Goal: Information Seeking & Learning: Compare options

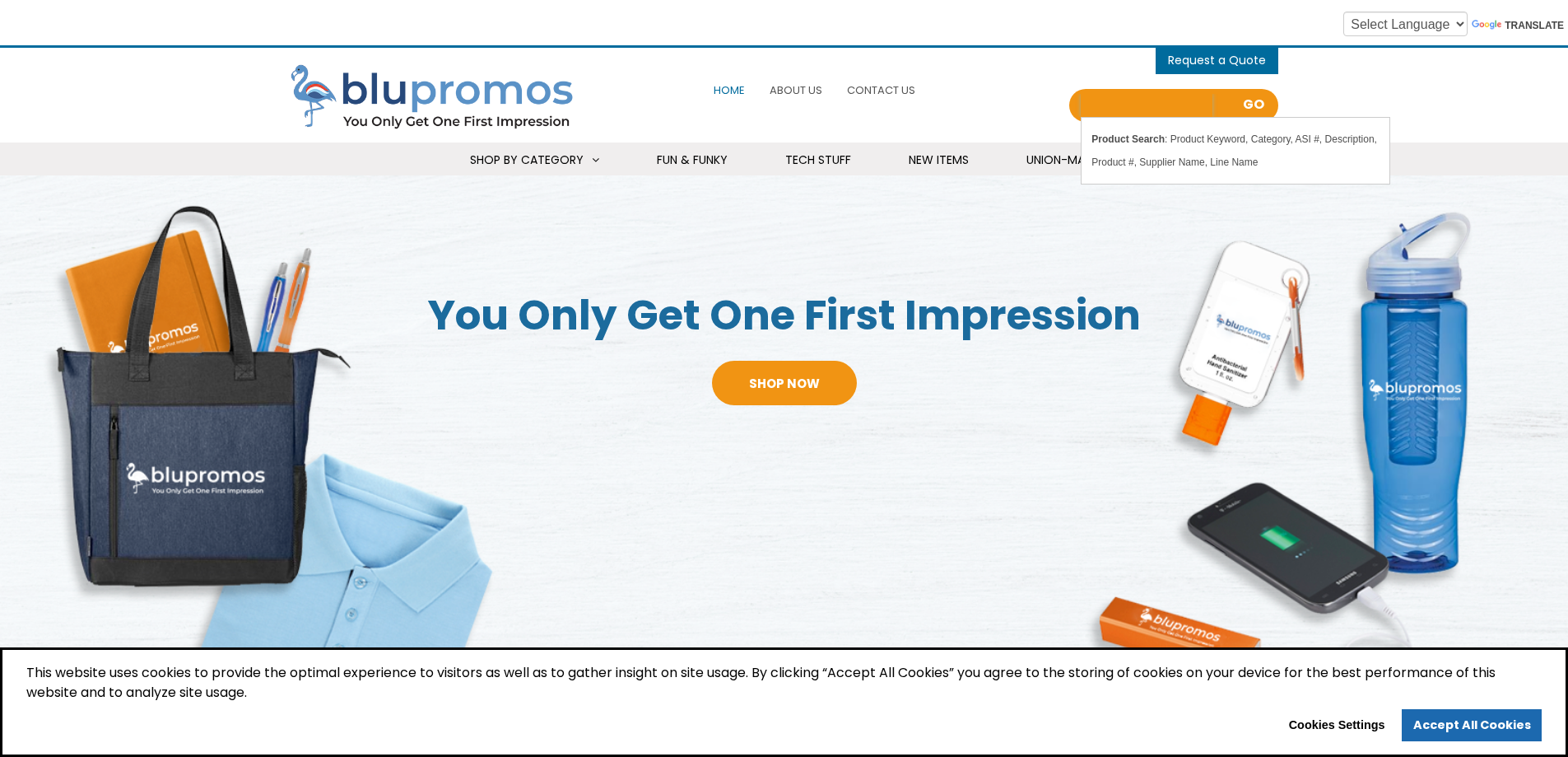
click at [1134, 102] on input "Search all Products" at bounding box center [1147, 106] width 132 height 23
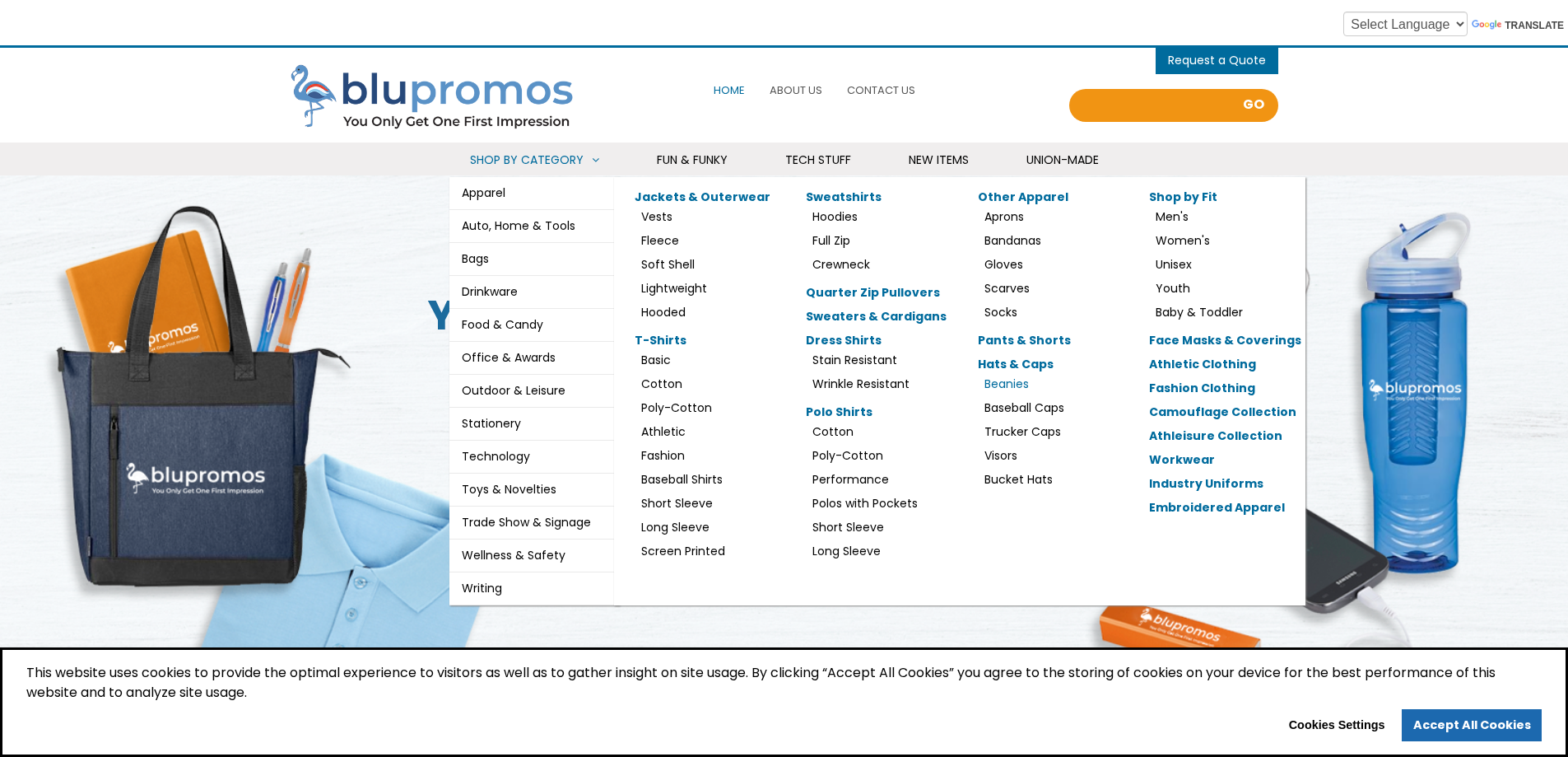
type input "Search all Products"
click at [1002, 383] on link "Beanies" at bounding box center [1007, 383] width 45 height 16
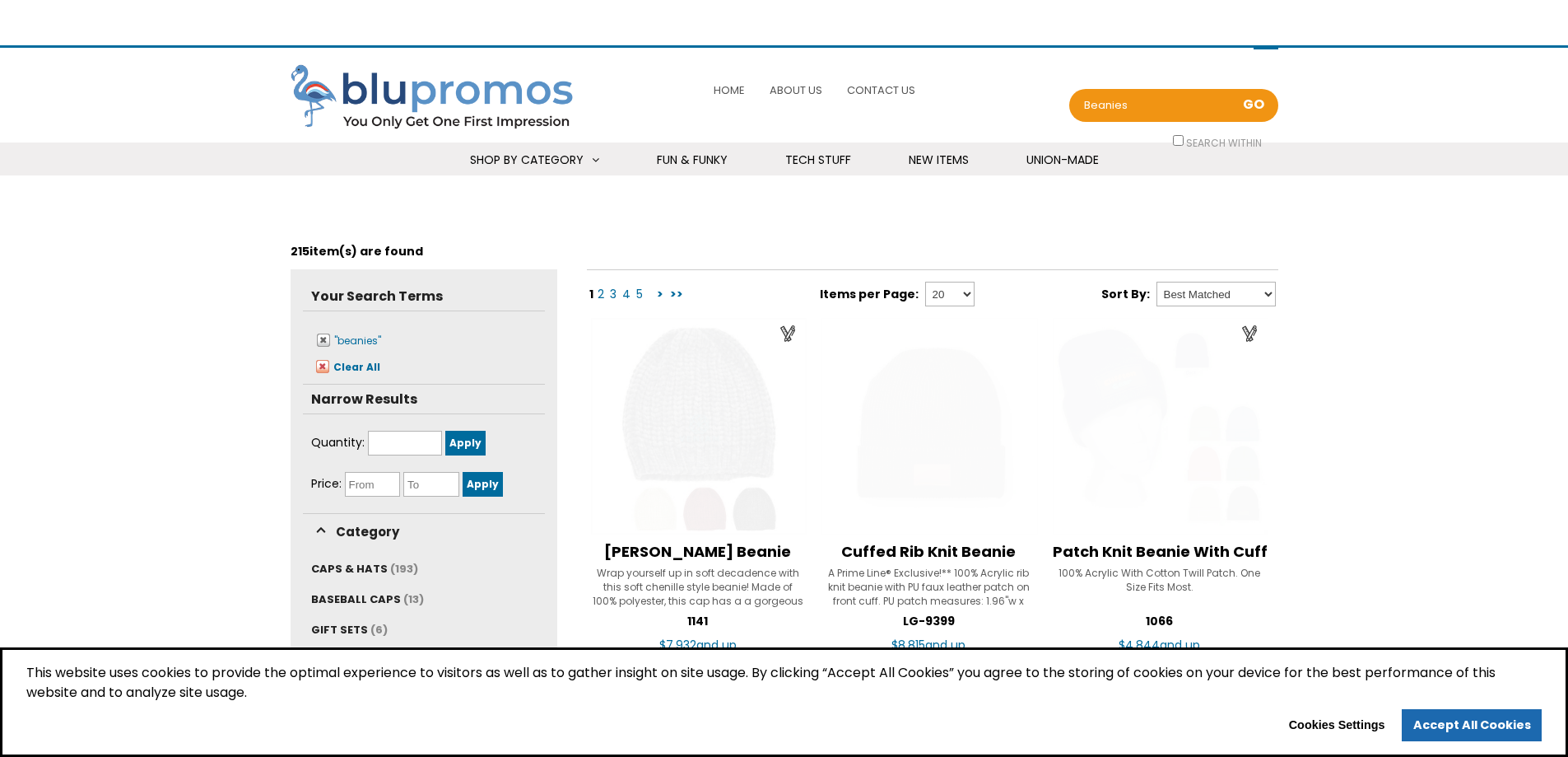
select select "Language Translate Widget"
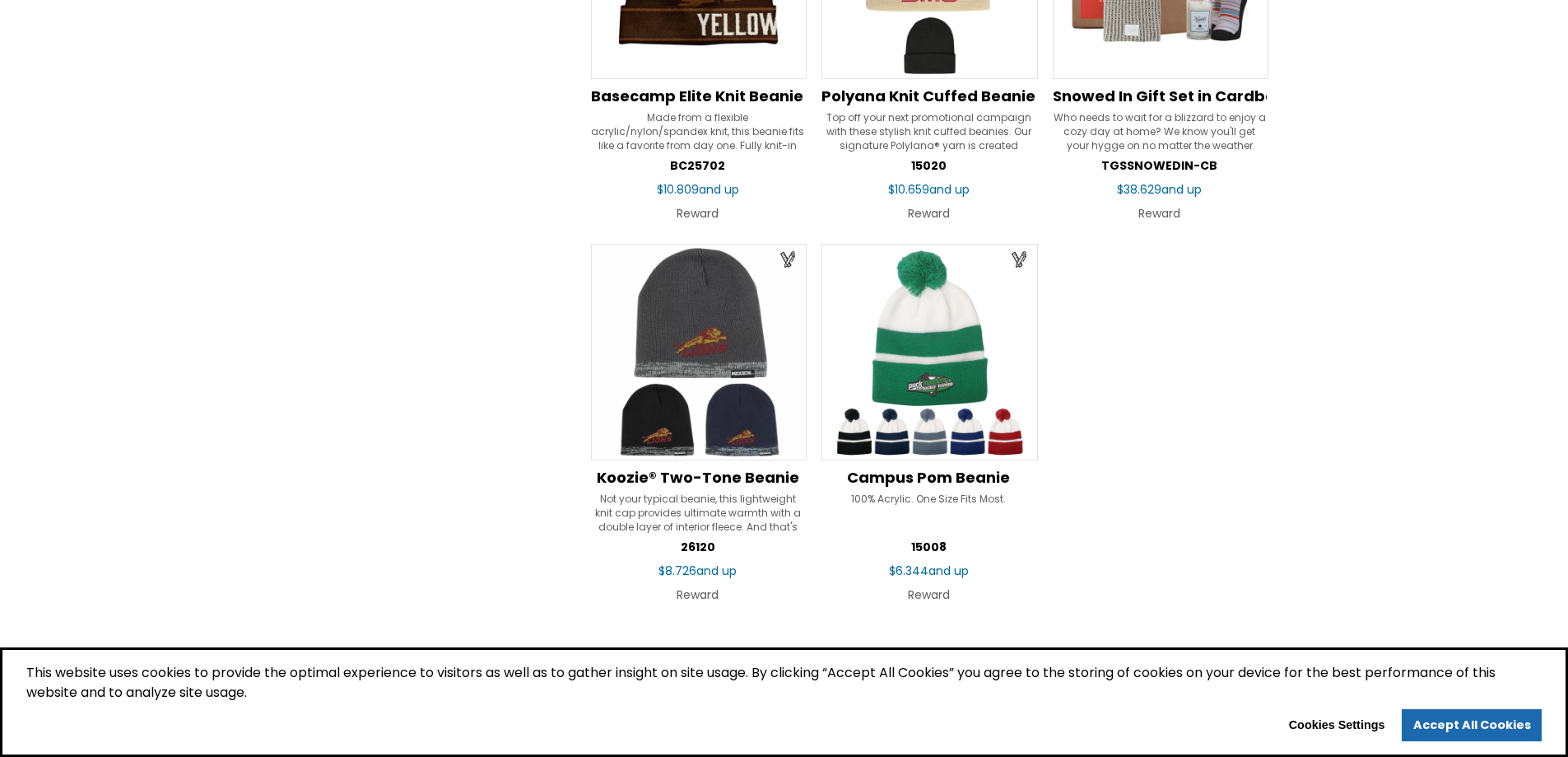
scroll to position [2388, 0]
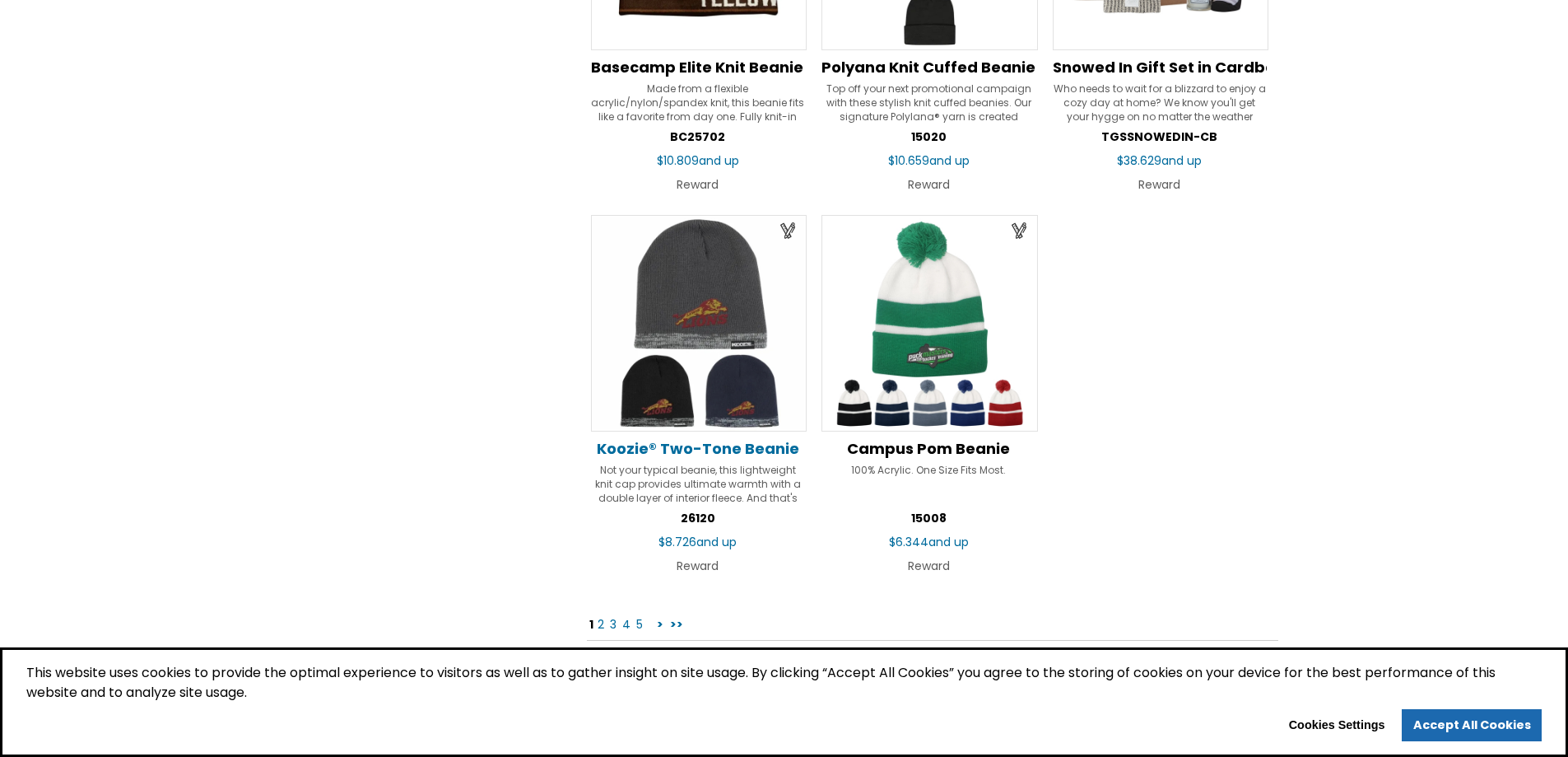
click at [683, 444] on span "Koozie® Two-Tone Beanie" at bounding box center [698, 448] width 203 height 21
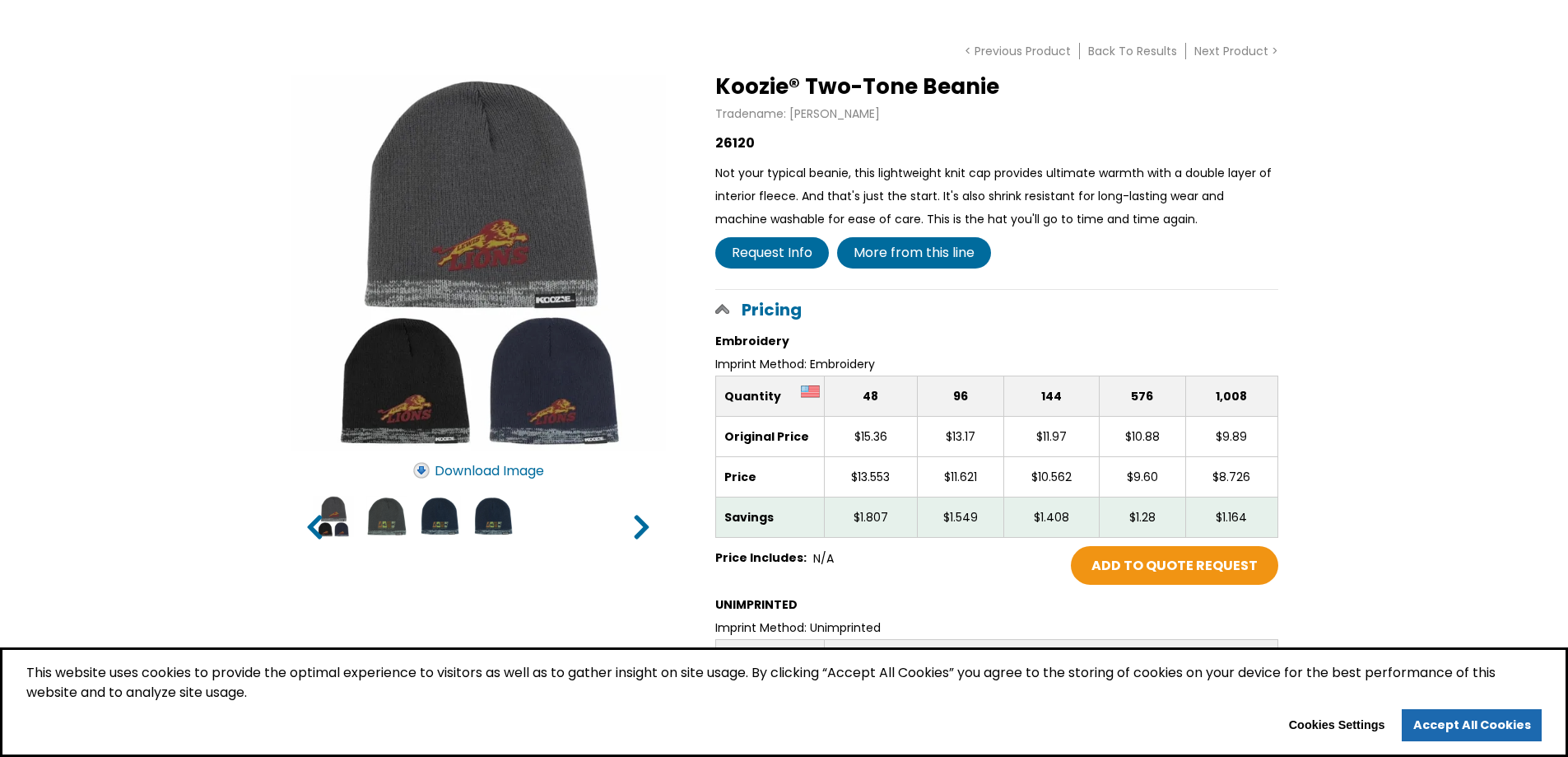
scroll to position [247, 0]
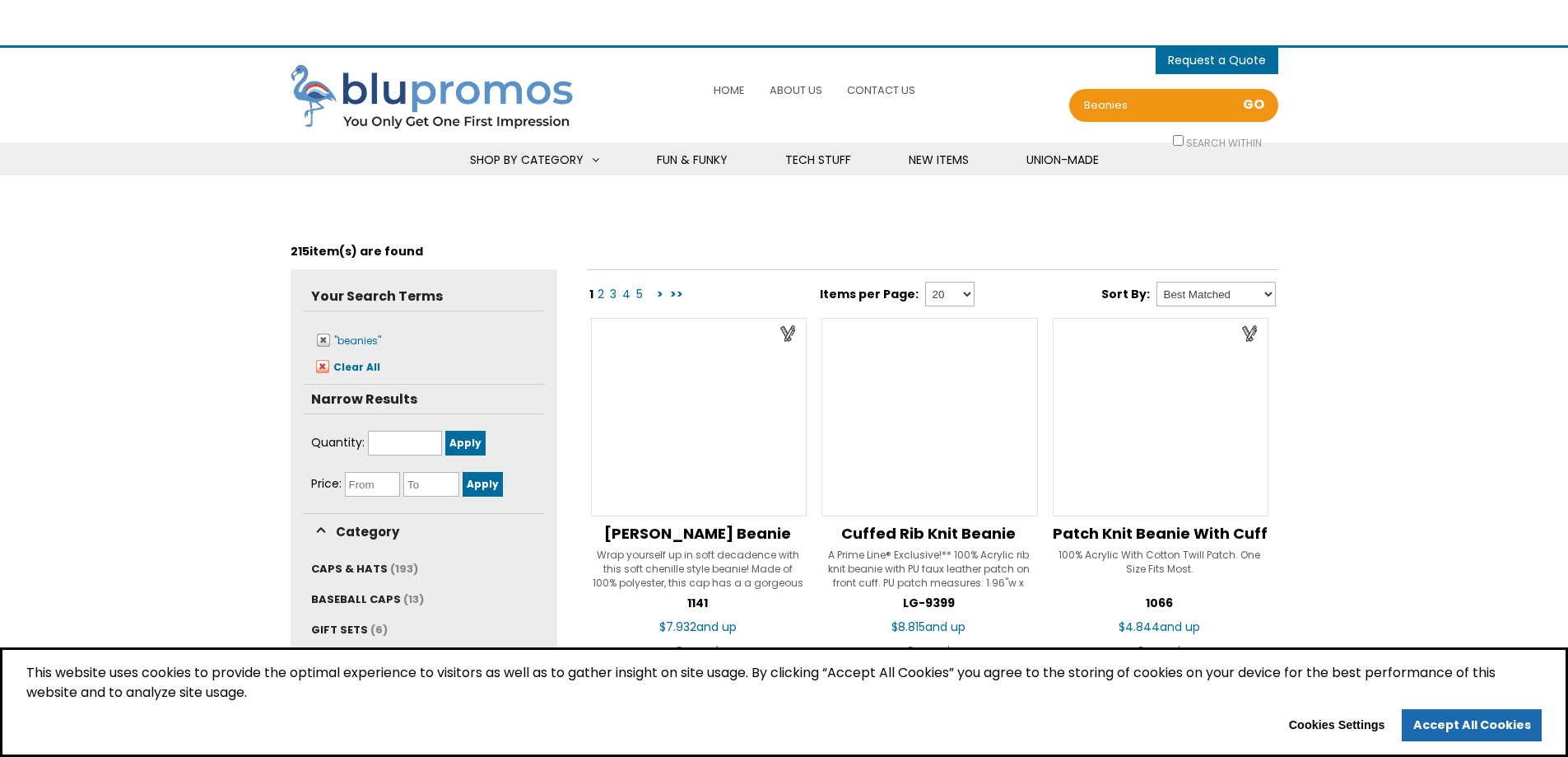
scroll to position [2388, 0]
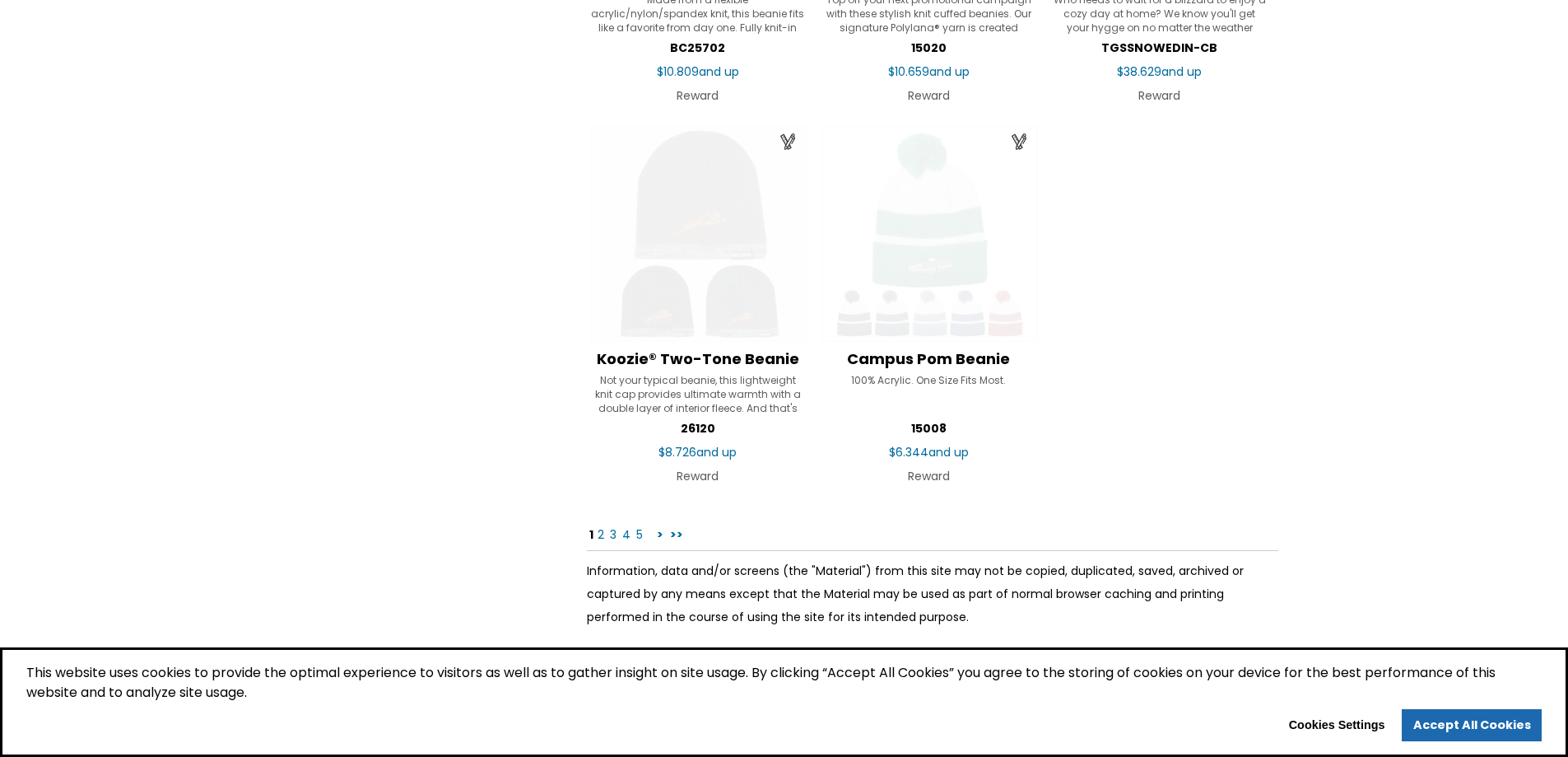
select select "Language Translate Widget"
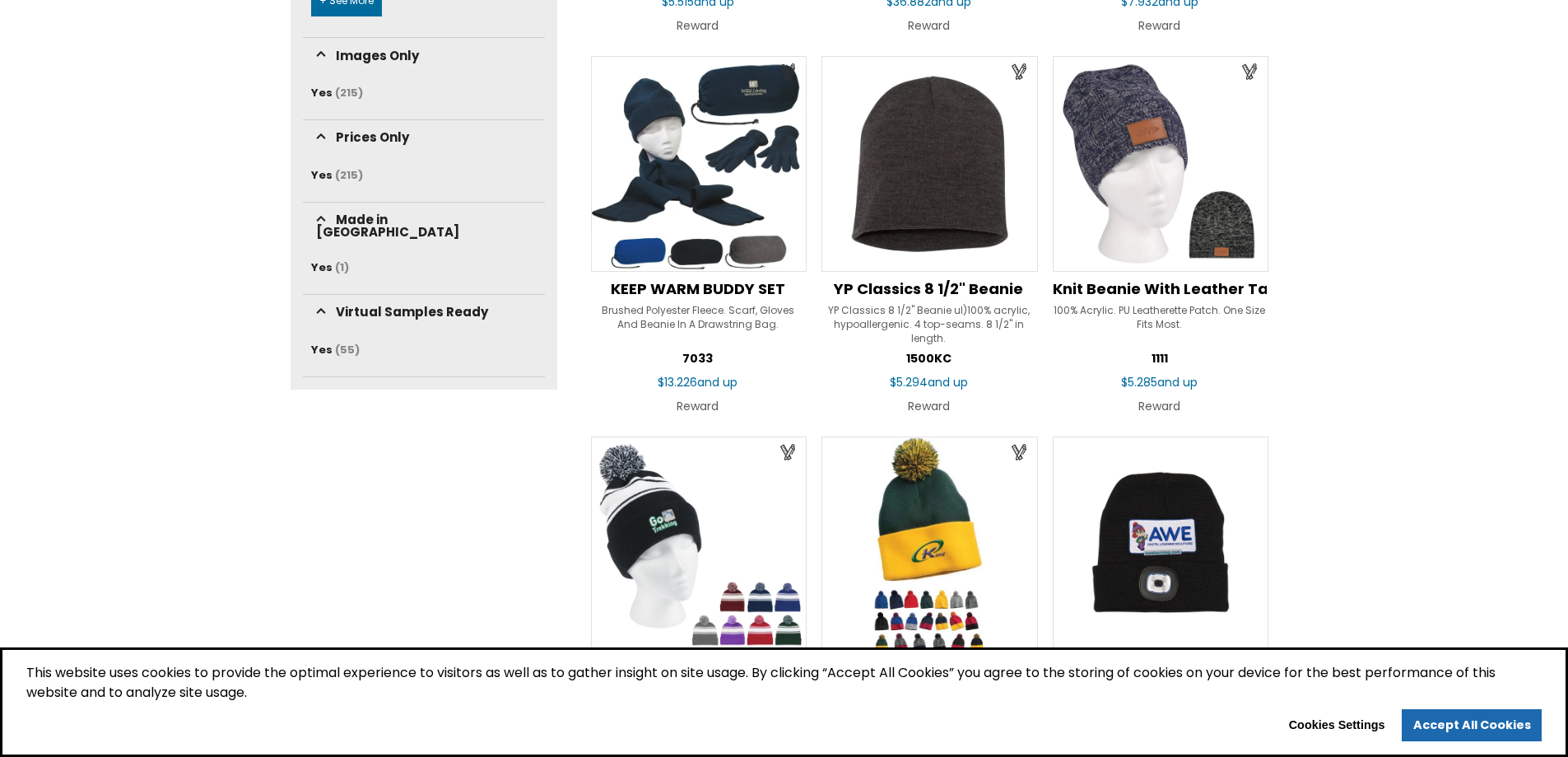
scroll to position [906, 0]
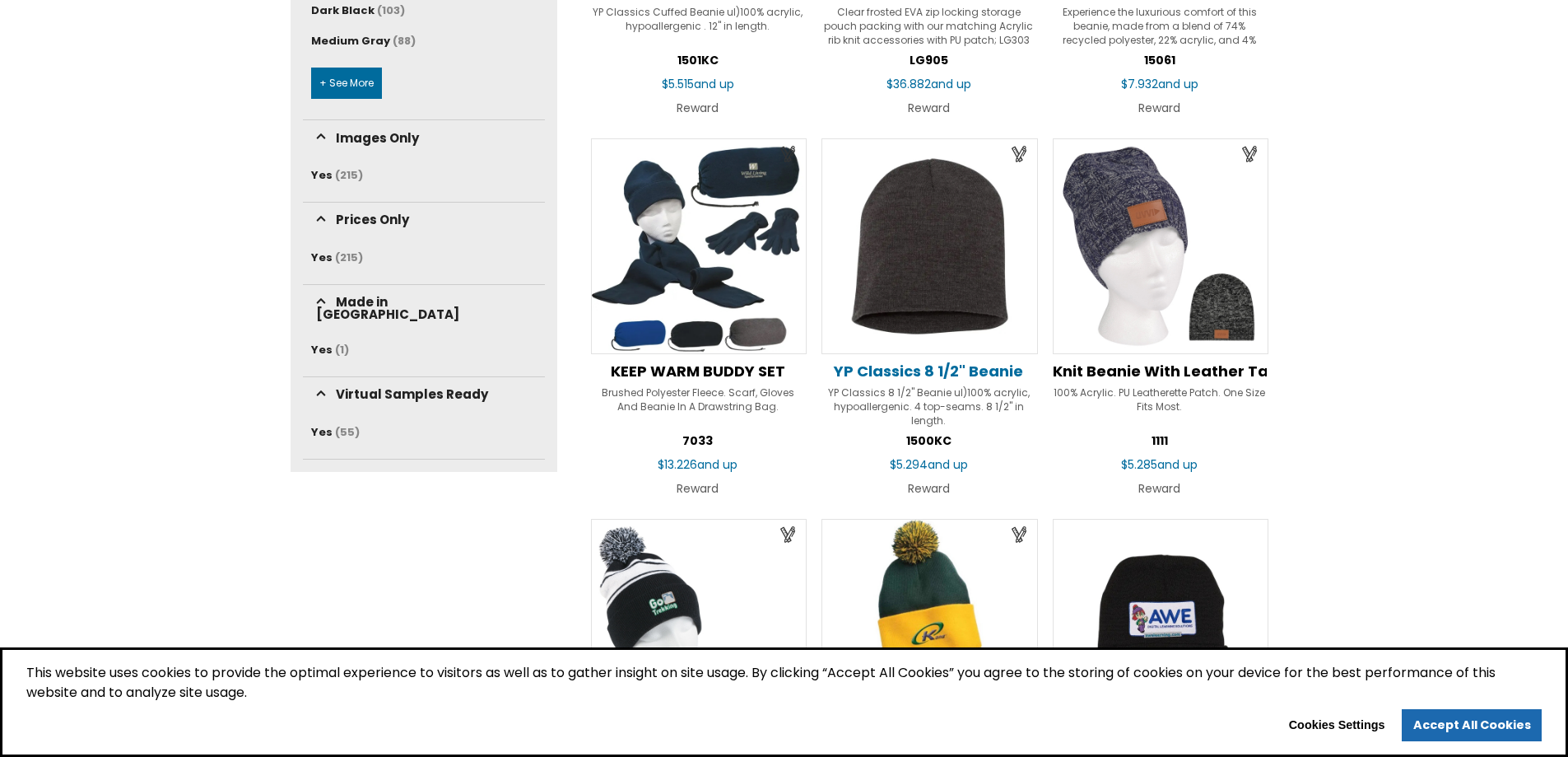
click at [894, 372] on span "YP Classics 8 1/2" Beanie" at bounding box center [929, 370] width 190 height 21
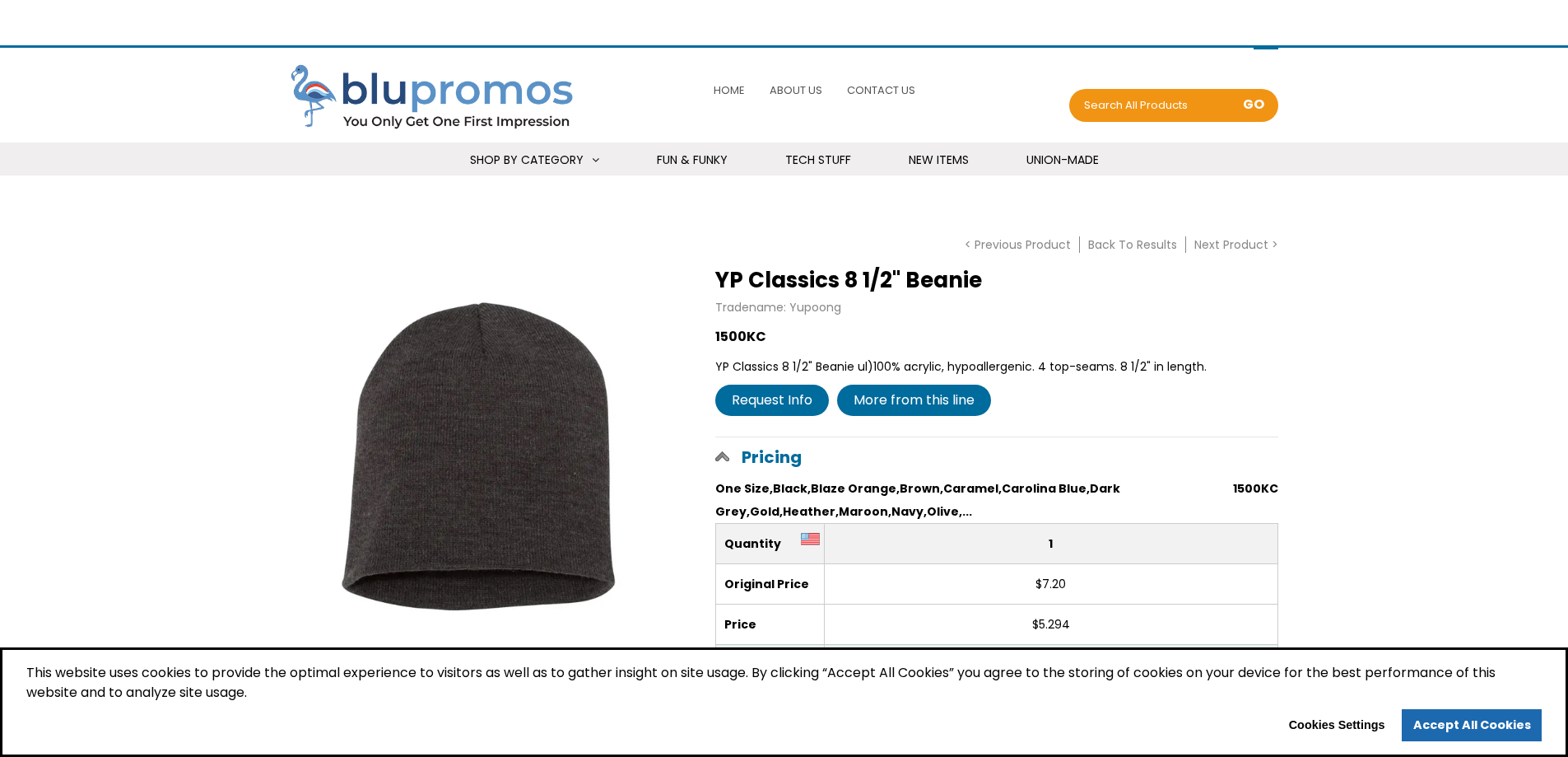
select select "Language Translate Widget"
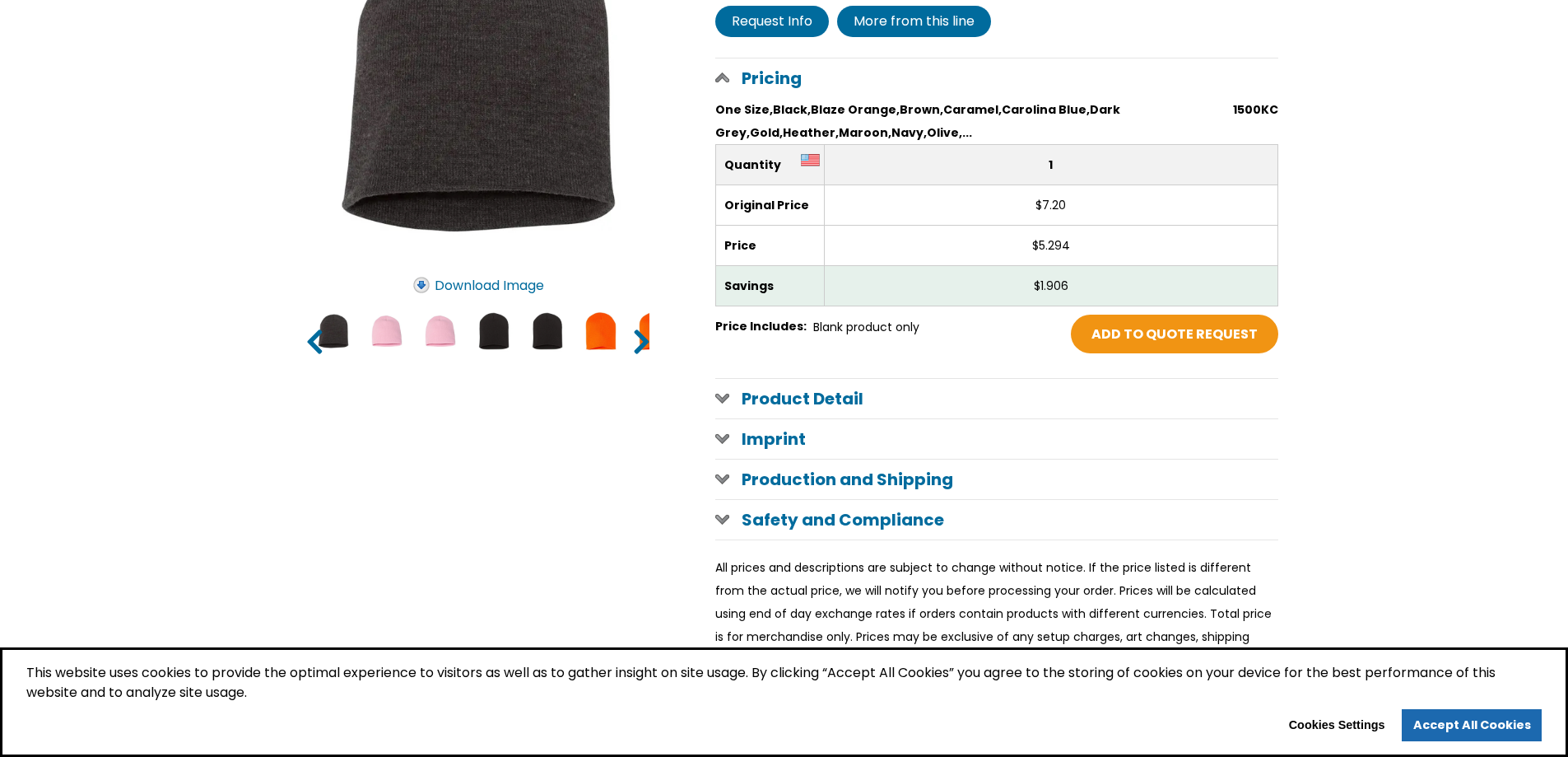
scroll to position [411, 0]
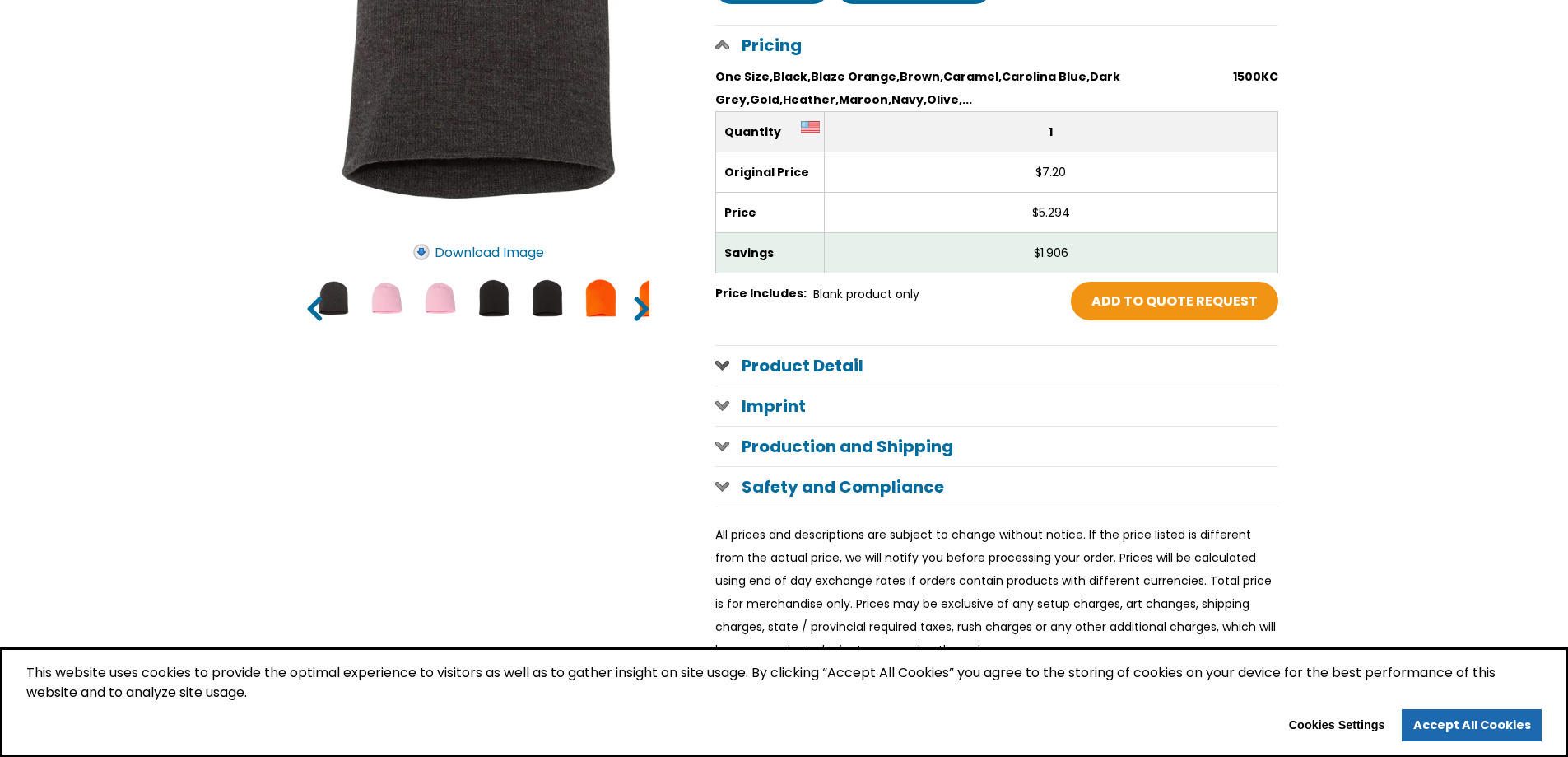
click at [722, 368] on span at bounding box center [722, 364] width 14 height 13
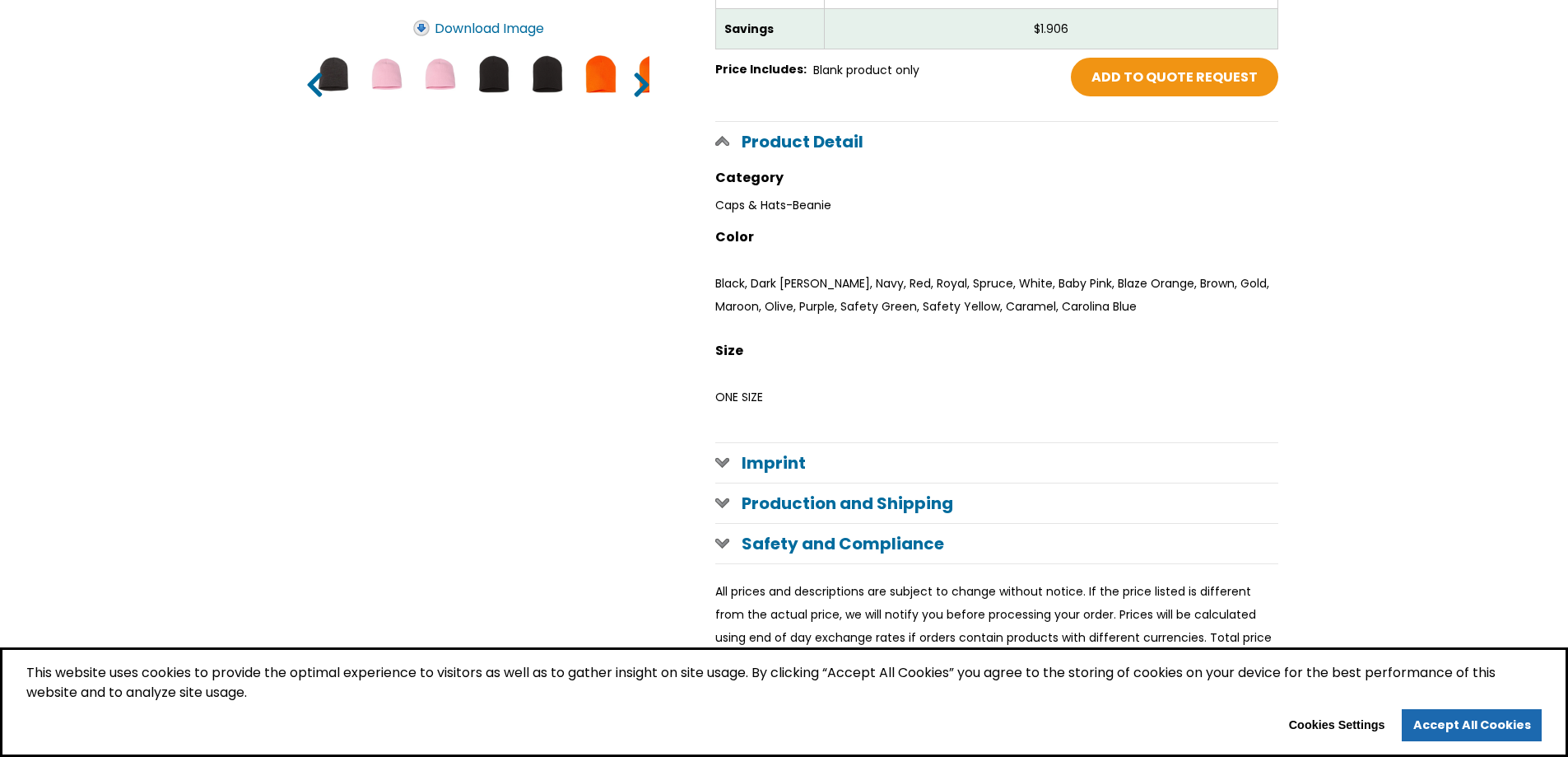
scroll to position [659, 0]
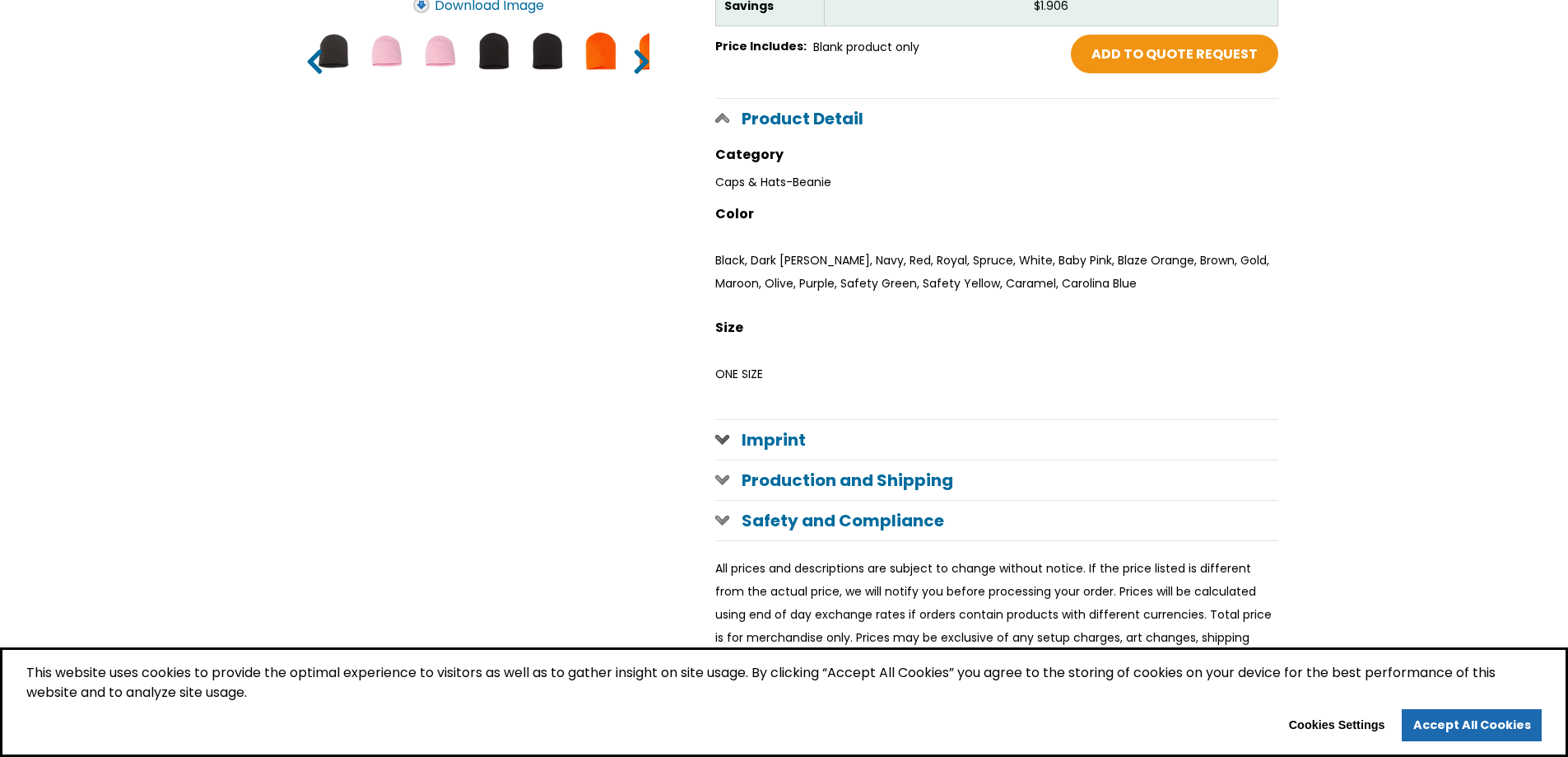
click at [721, 439] on span at bounding box center [722, 439] width 14 height 13
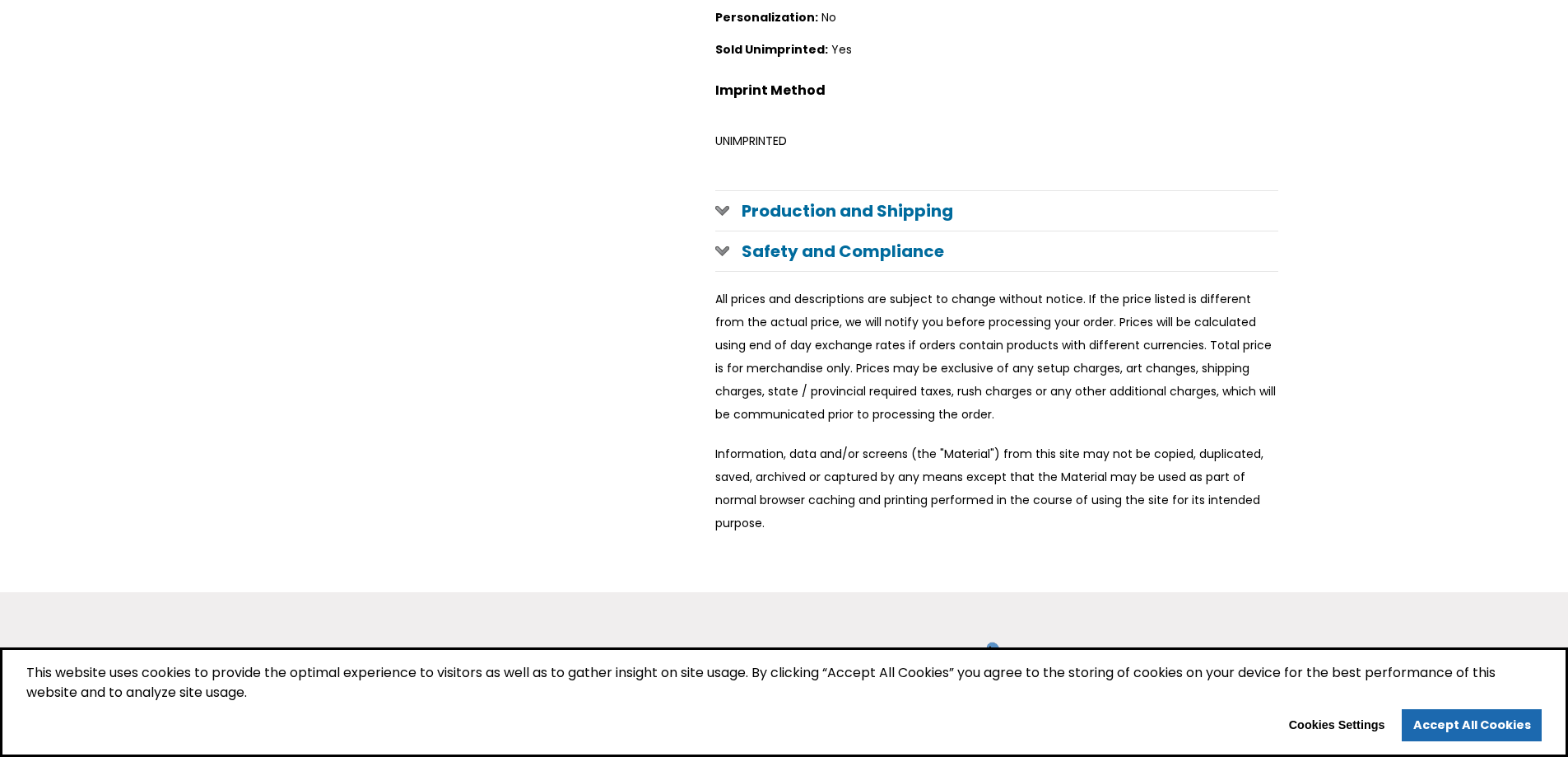
scroll to position [1235, 0]
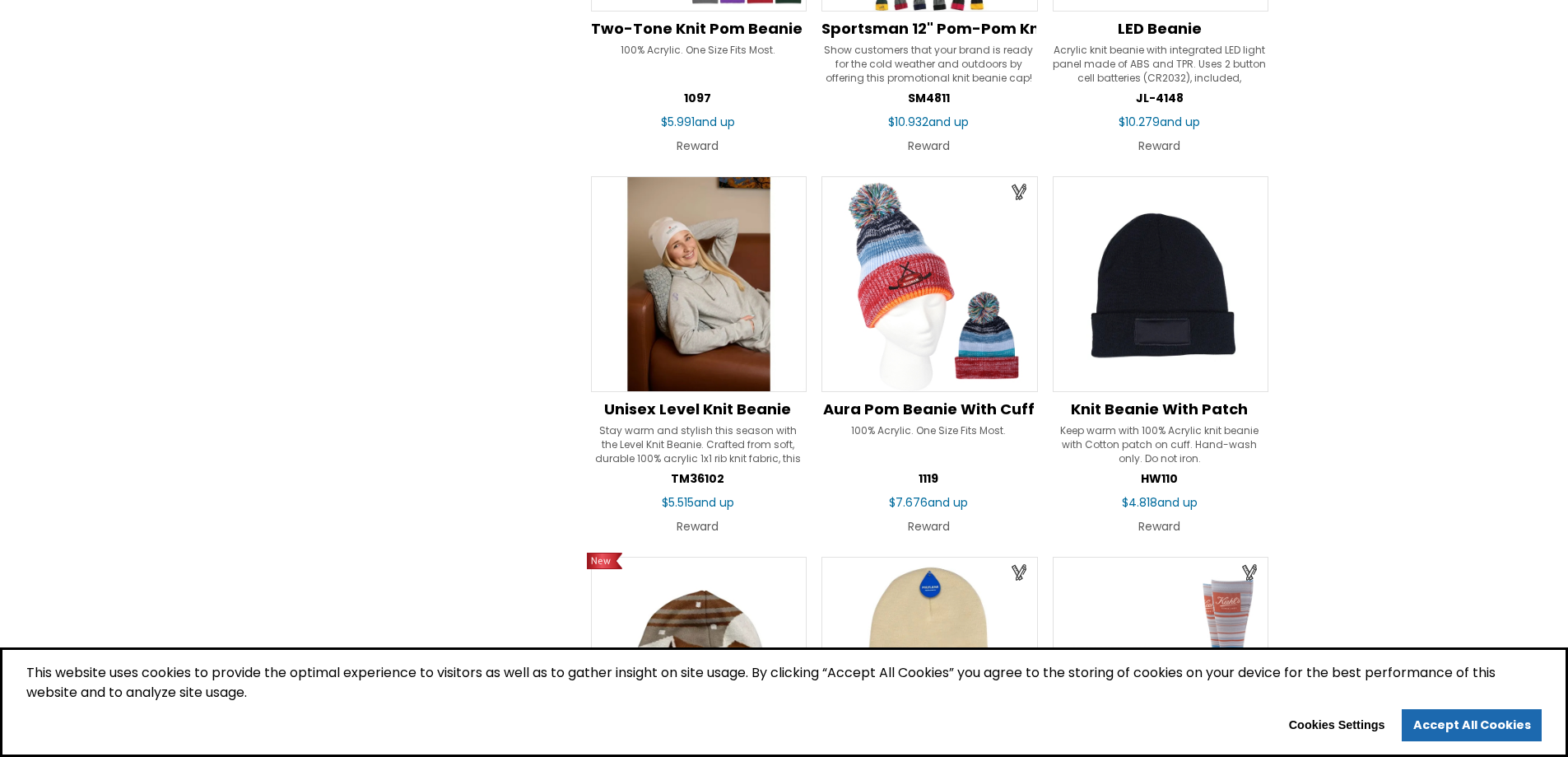
scroll to position [1647, 0]
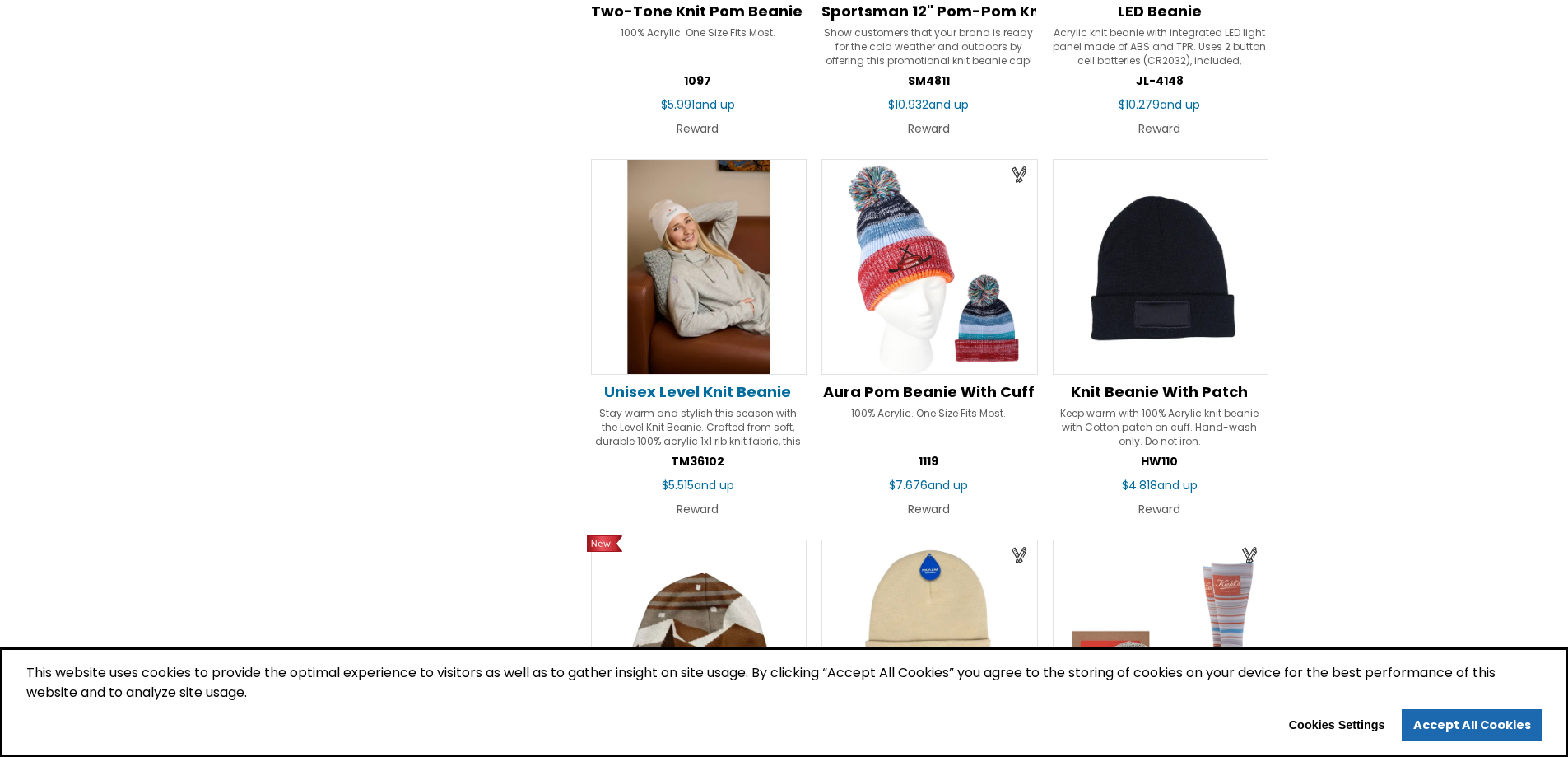
click at [683, 387] on span "Unisex Level Knit Beanie" at bounding box center [697, 391] width 187 height 21
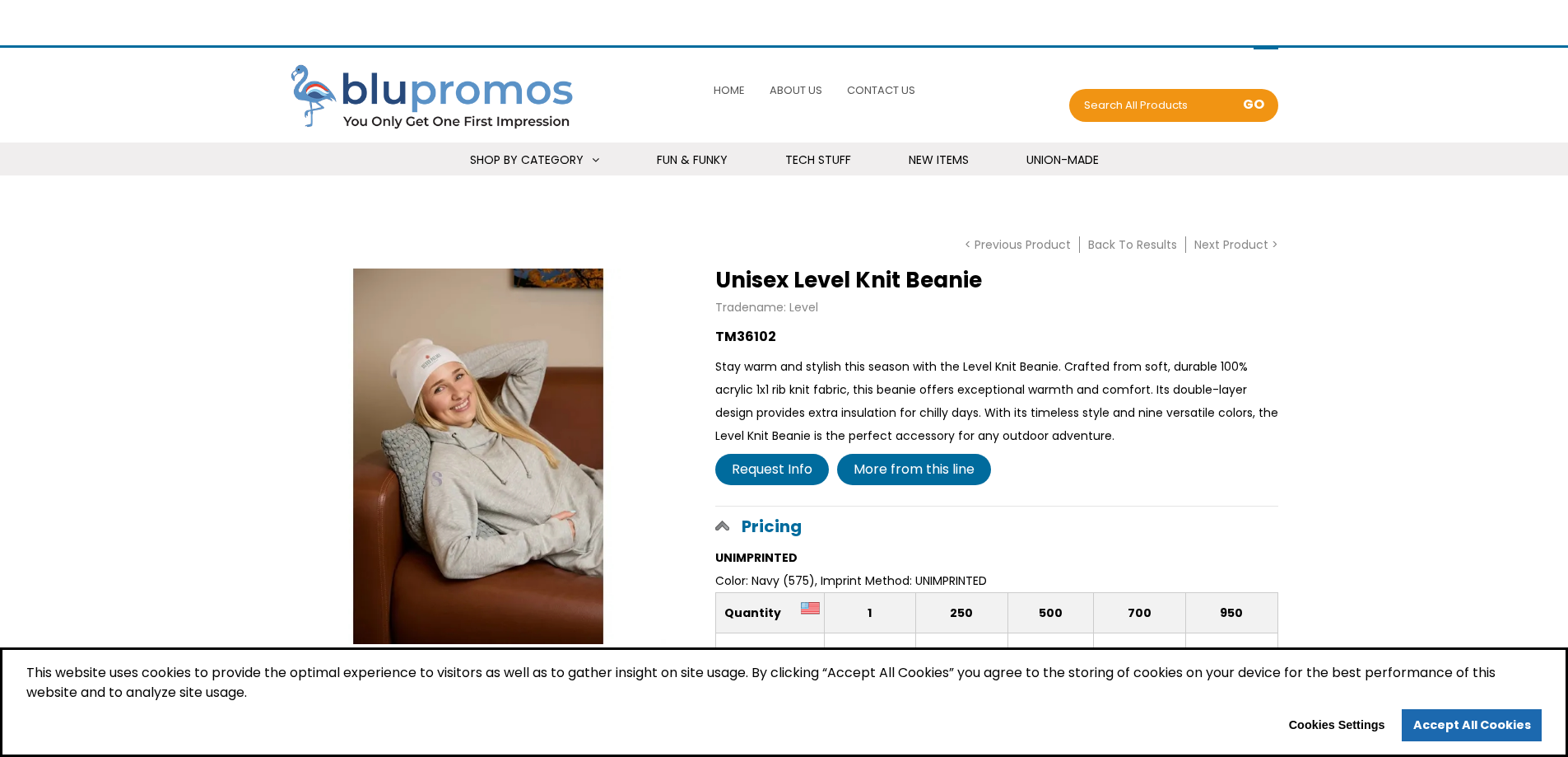
select select "Language Translate Widget"
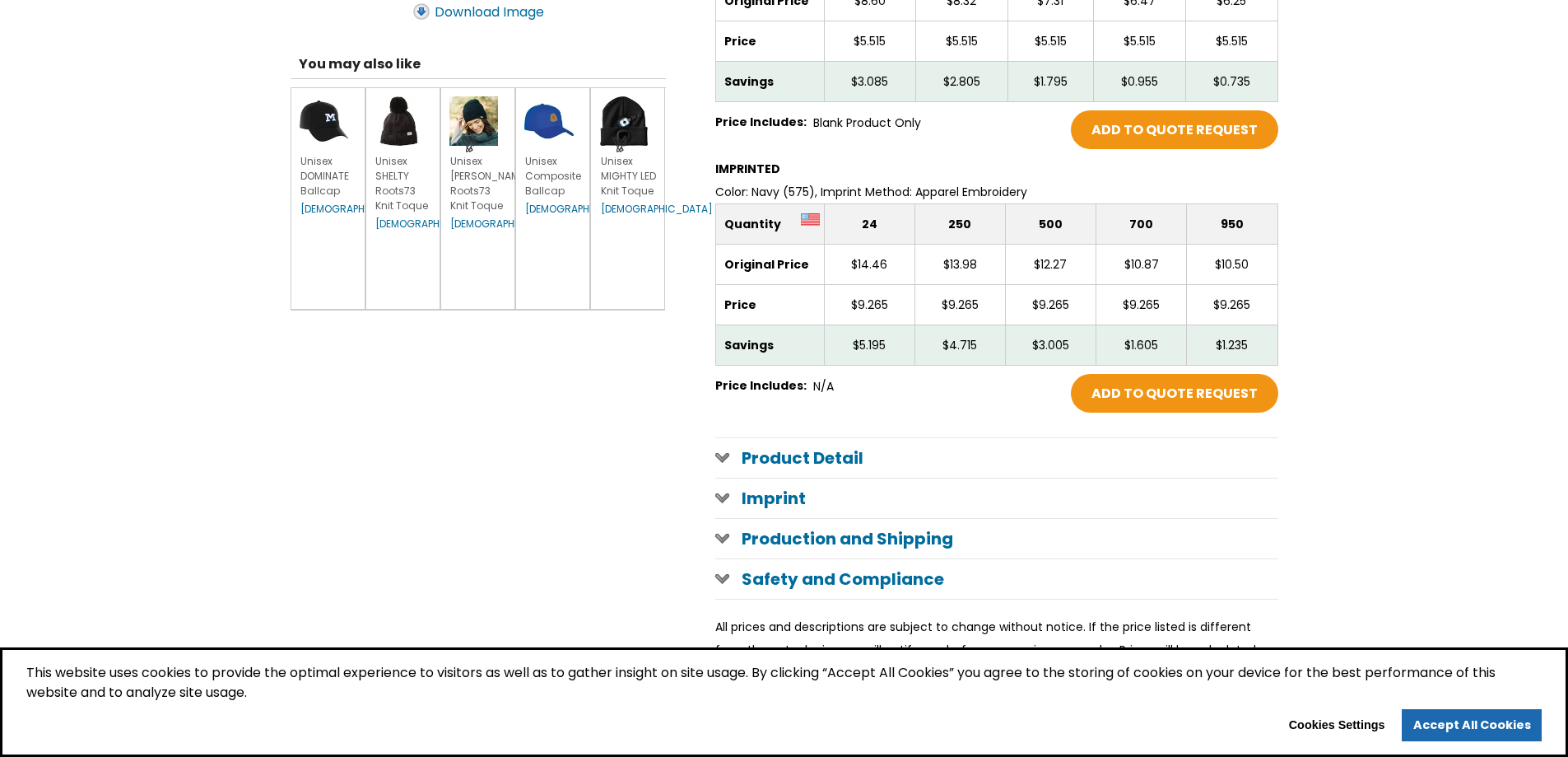
scroll to position [659, 0]
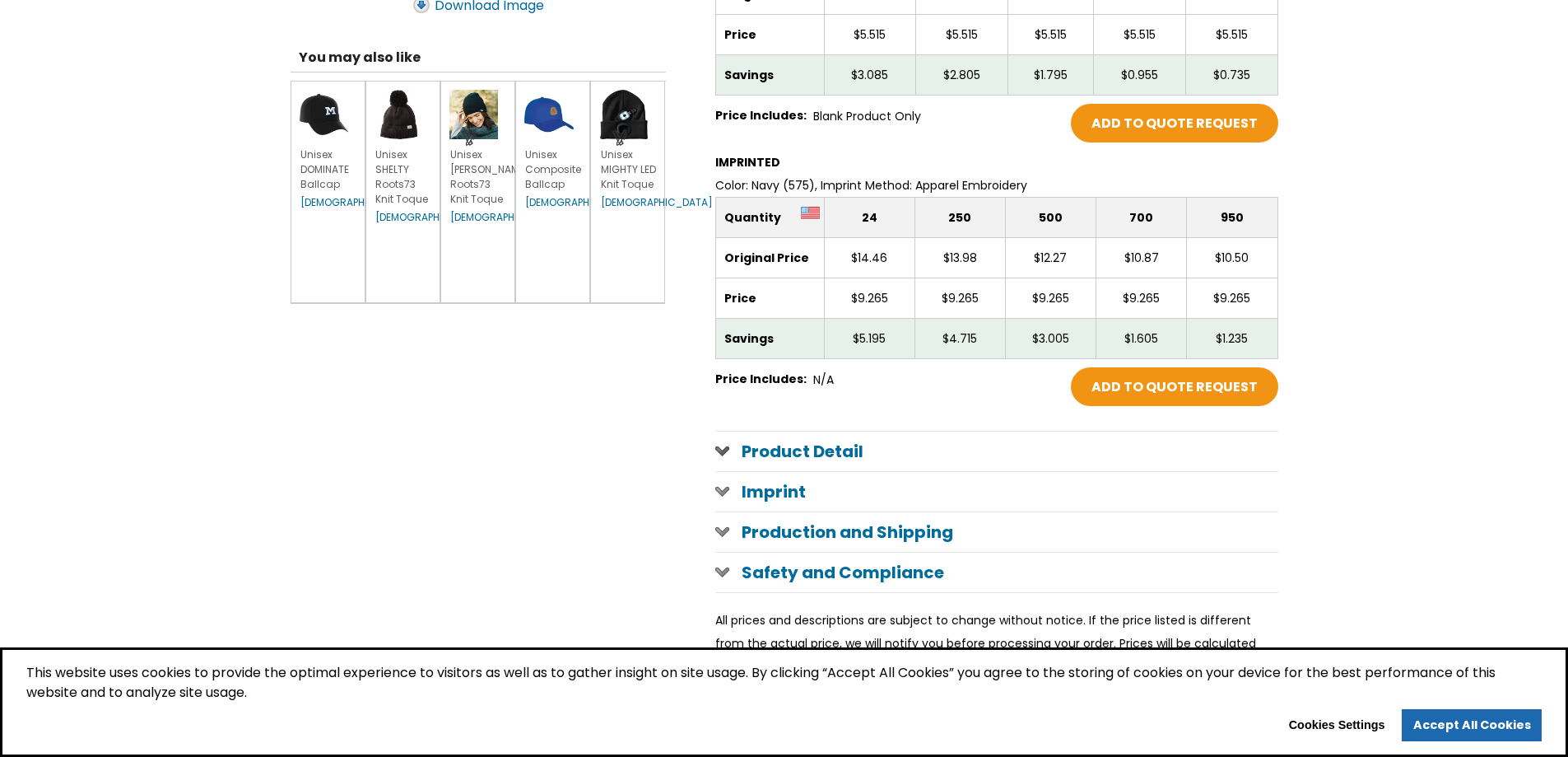
click at [725, 450] on span at bounding box center [722, 450] width 14 height 13
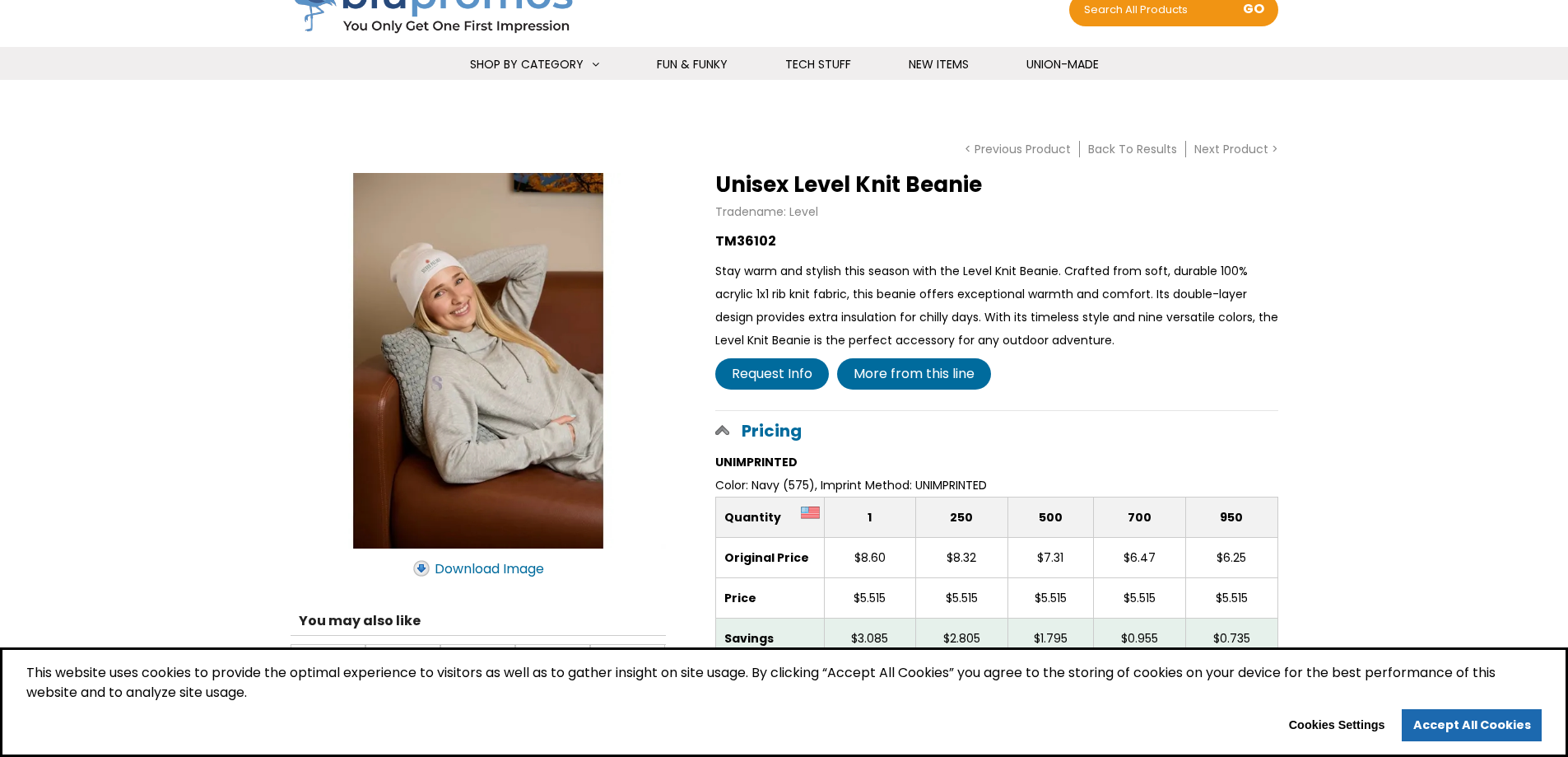
scroll to position [82, 0]
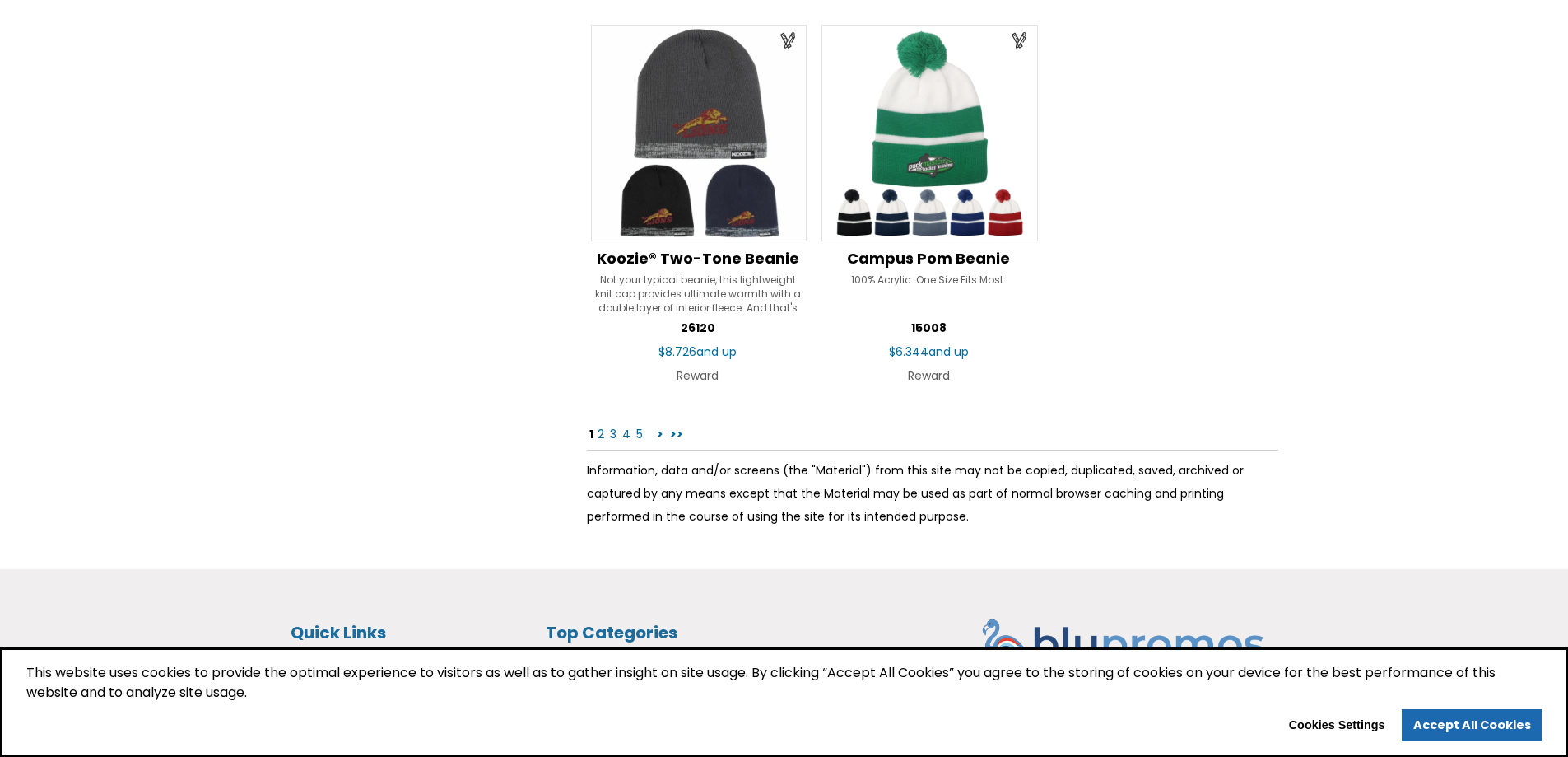
scroll to position [2517, 0]
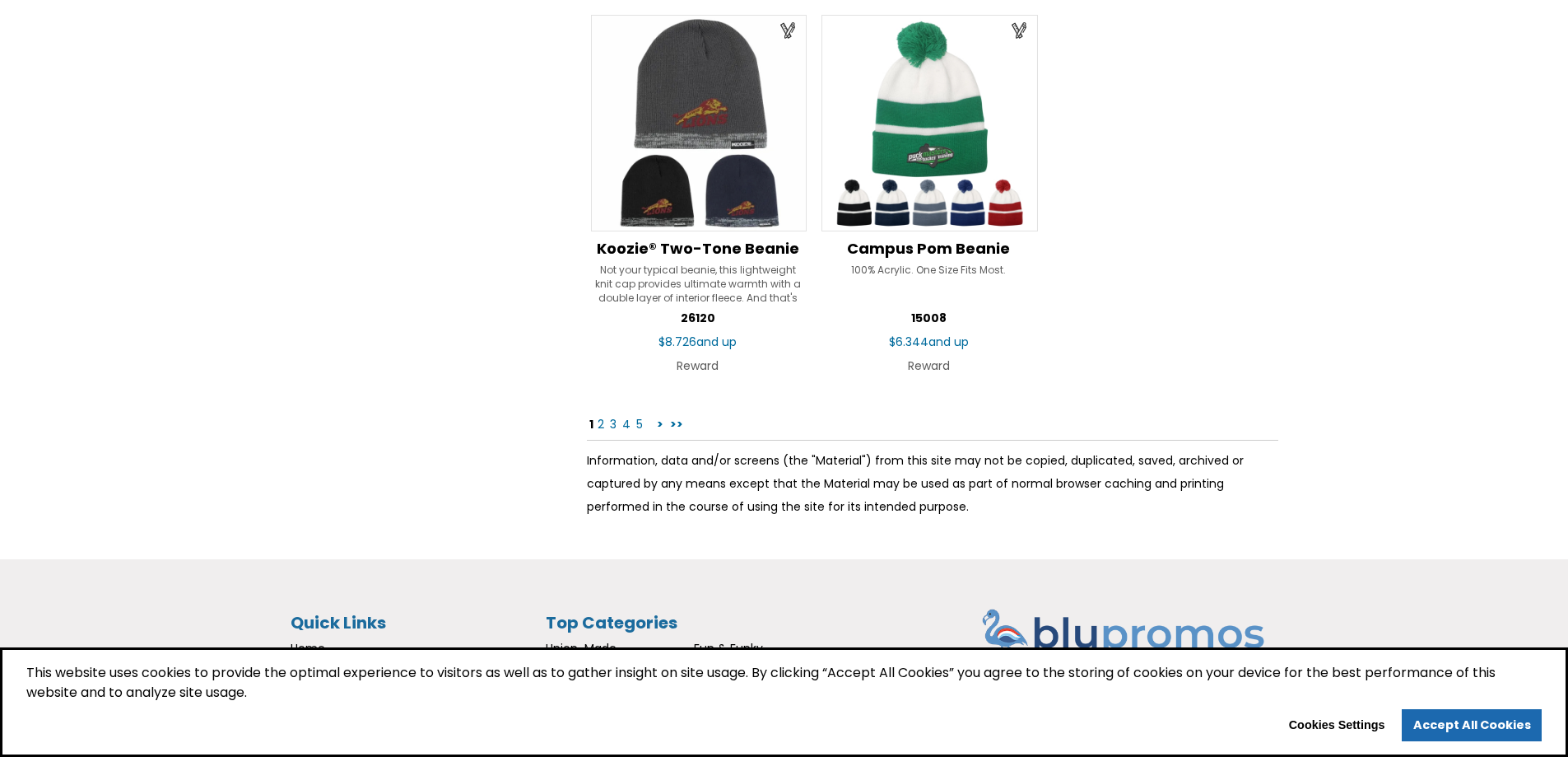
click at [661, 422] on link ">" at bounding box center [660, 424] width 10 height 16
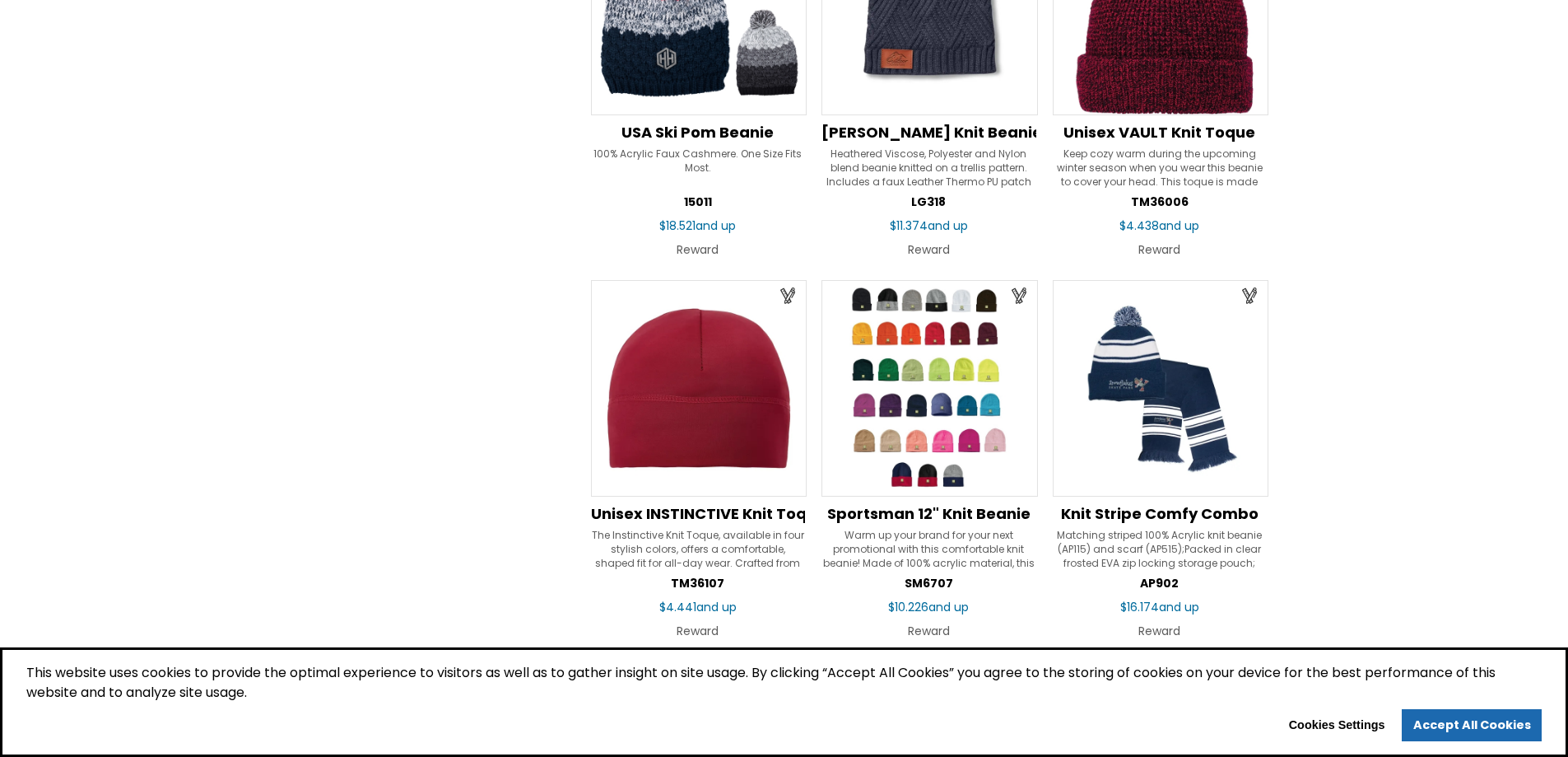
scroll to position [1564, 0]
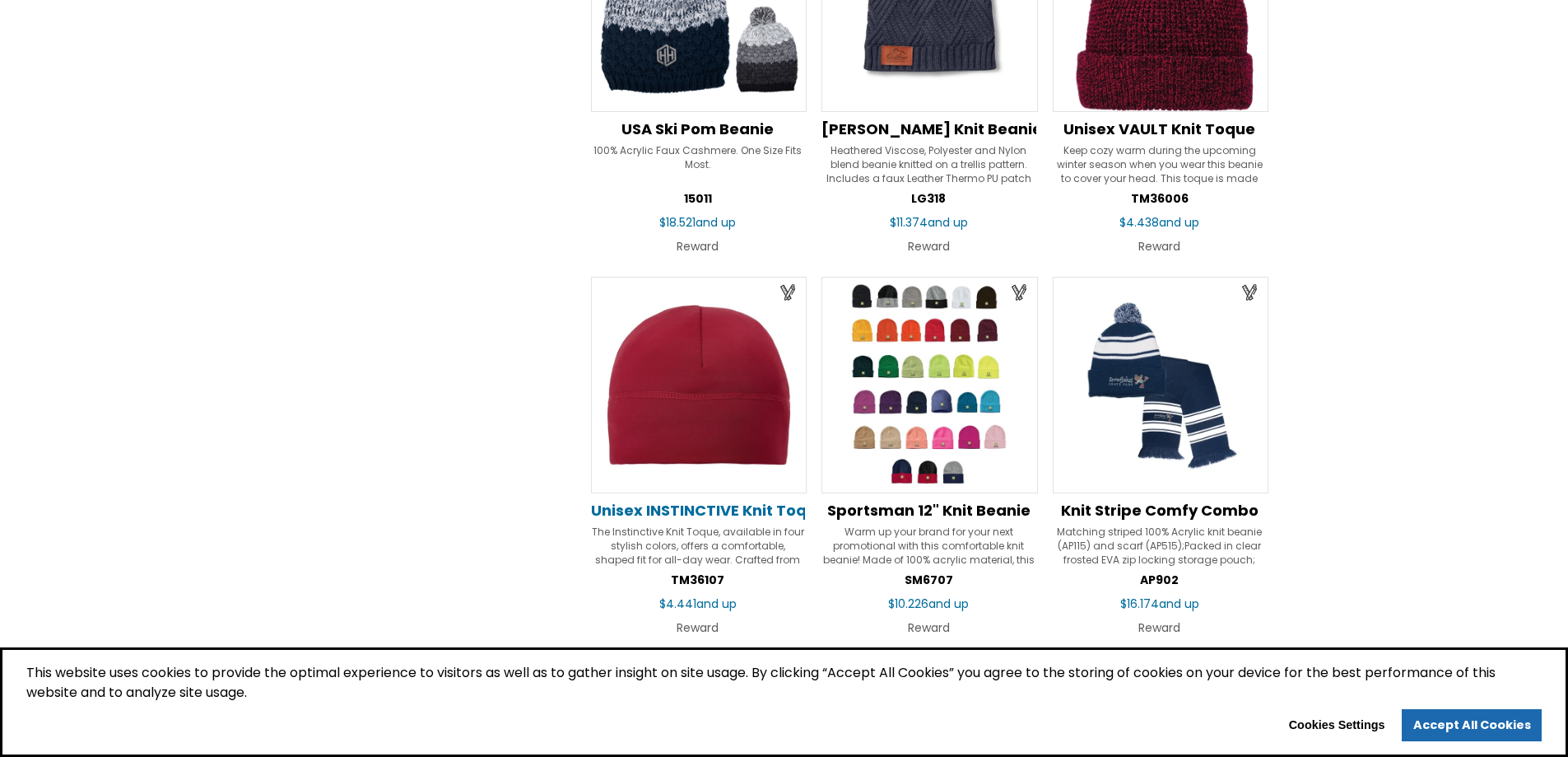
click at [694, 511] on span "Unisex INSTINCTIVE Knit Toque" at bounding box center [709, 510] width 236 height 21
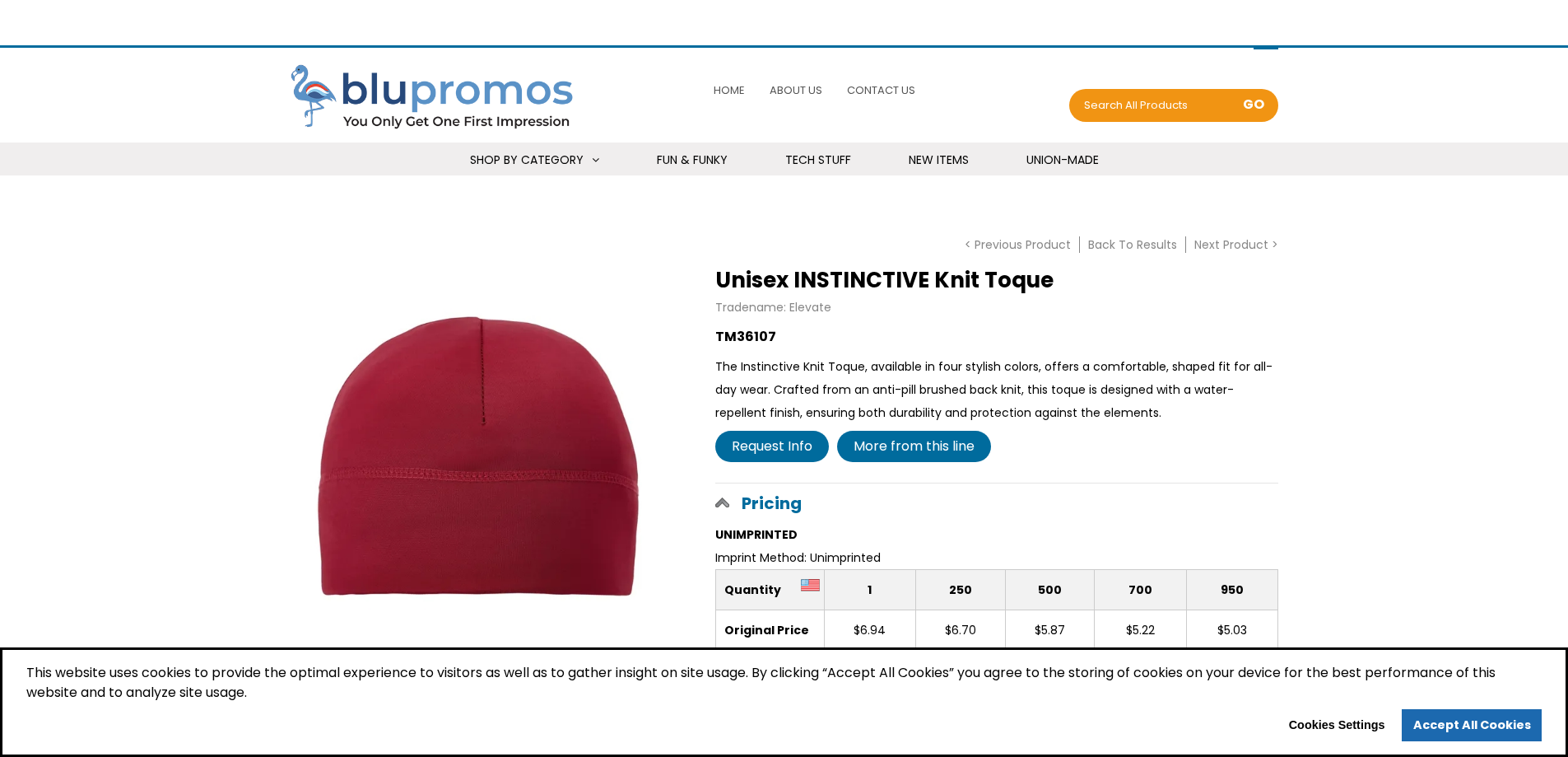
select select "Language Translate Widget"
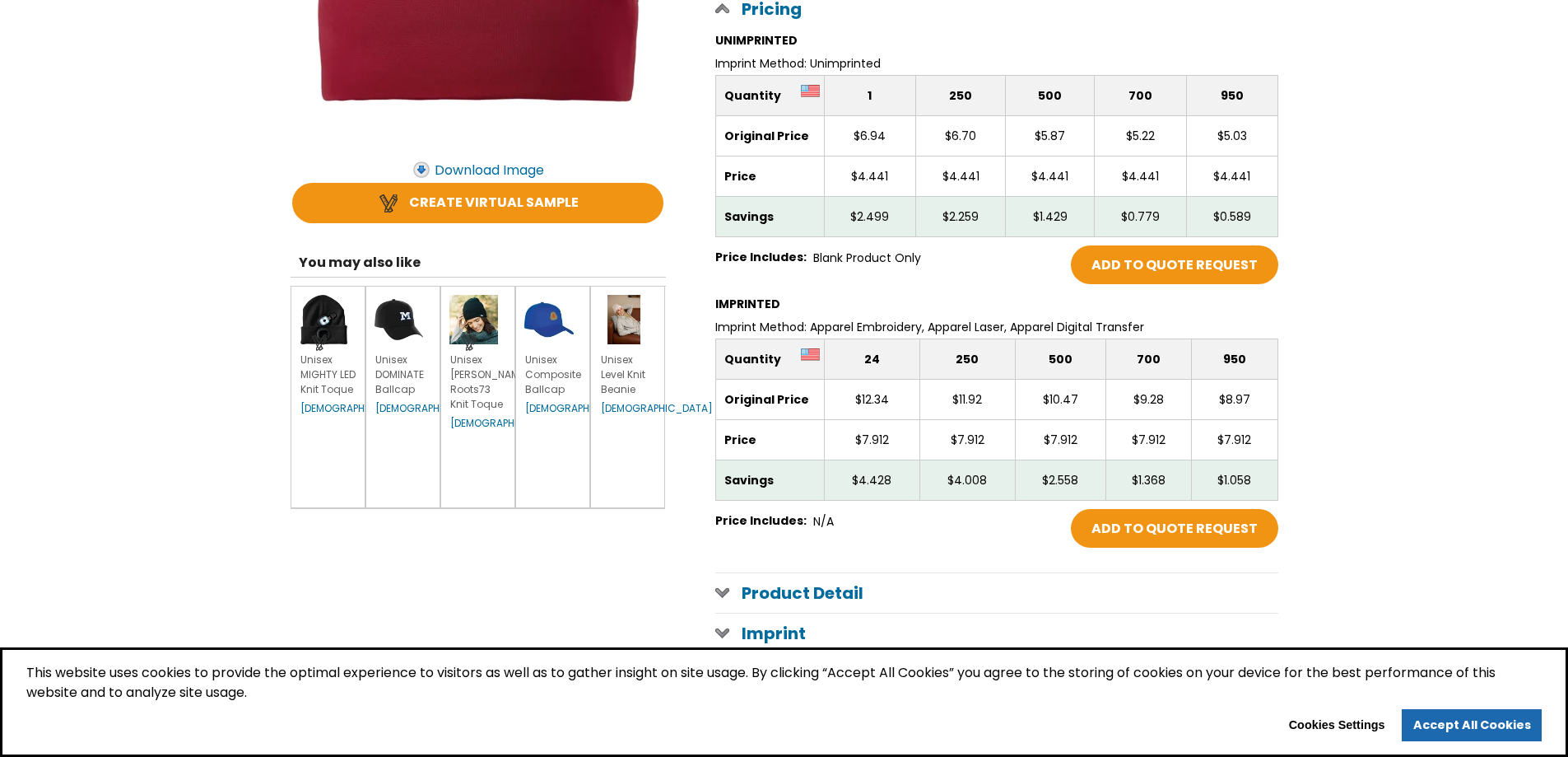
scroll to position [659, 0]
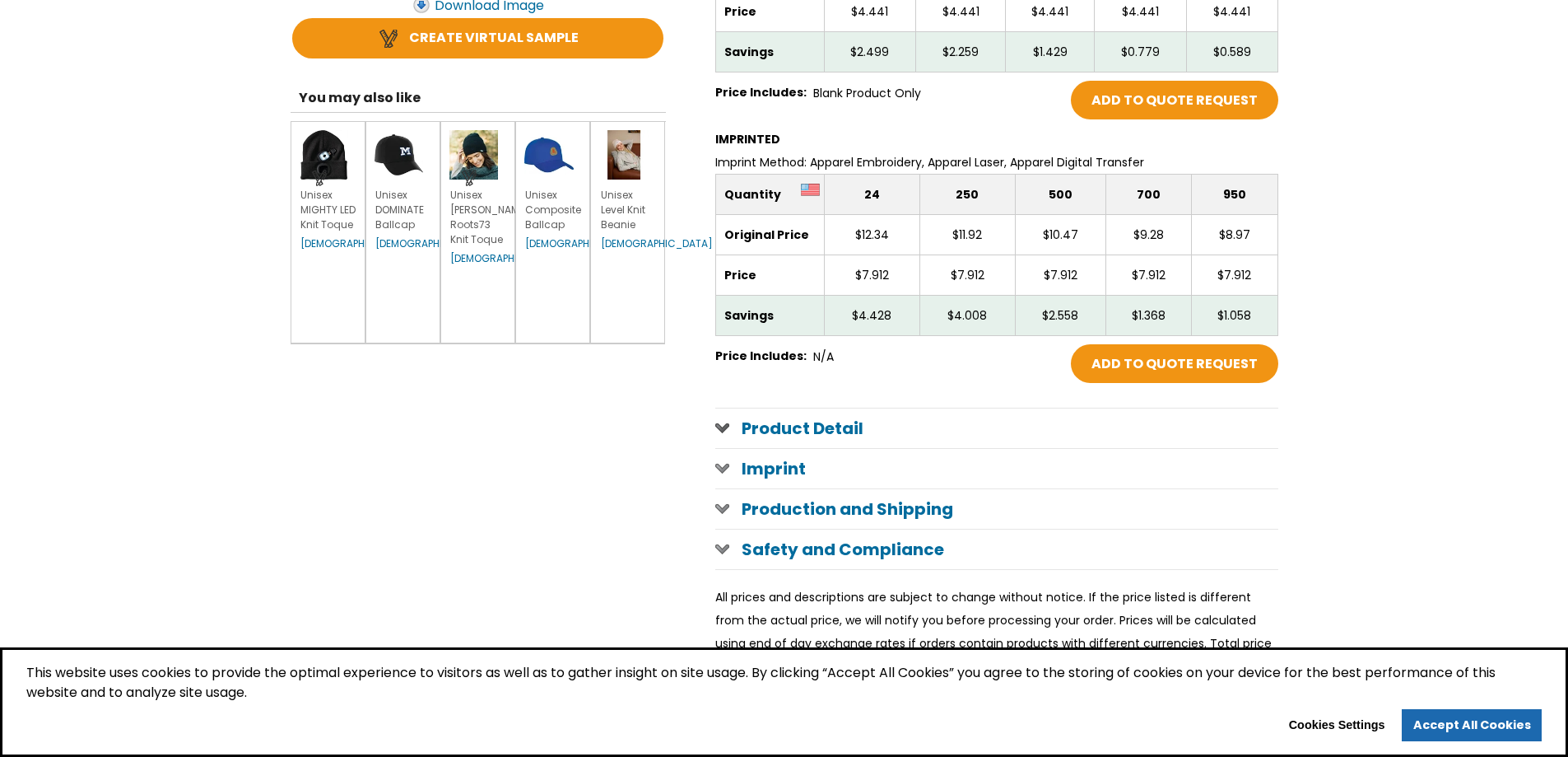
click at [721, 425] on span at bounding box center [722, 427] width 14 height 13
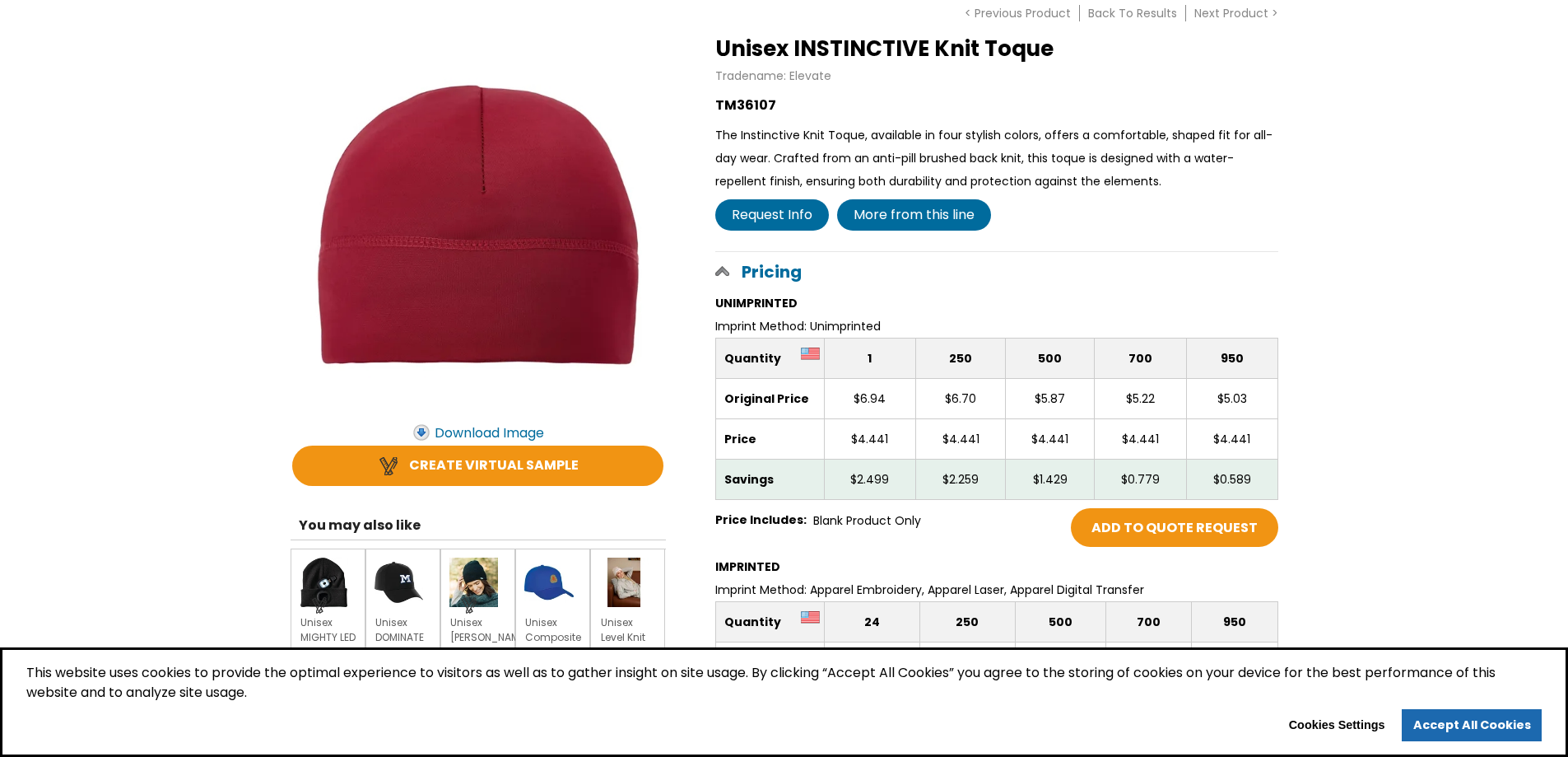
scroll to position [82, 0]
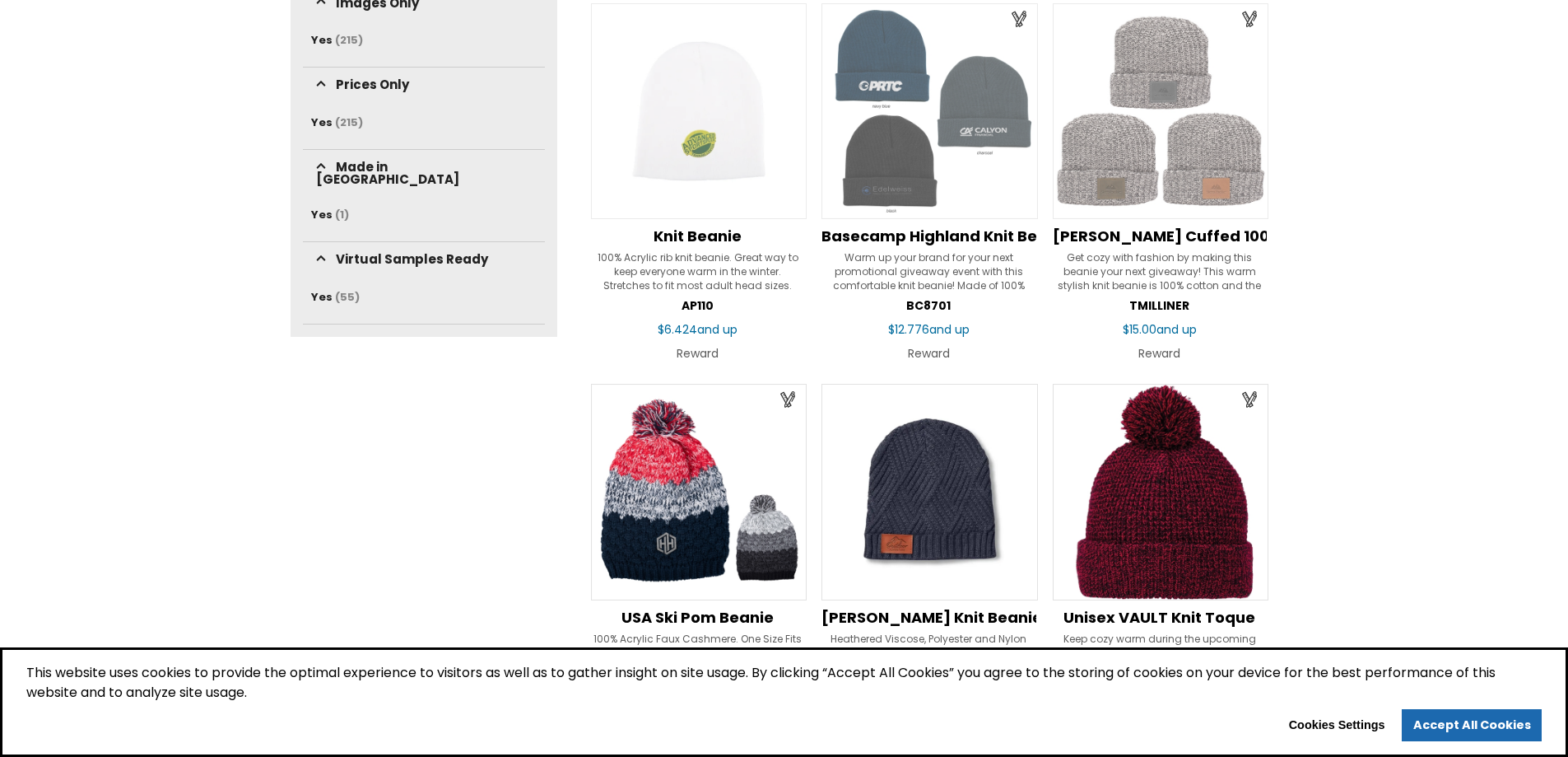
scroll to position [988, 0]
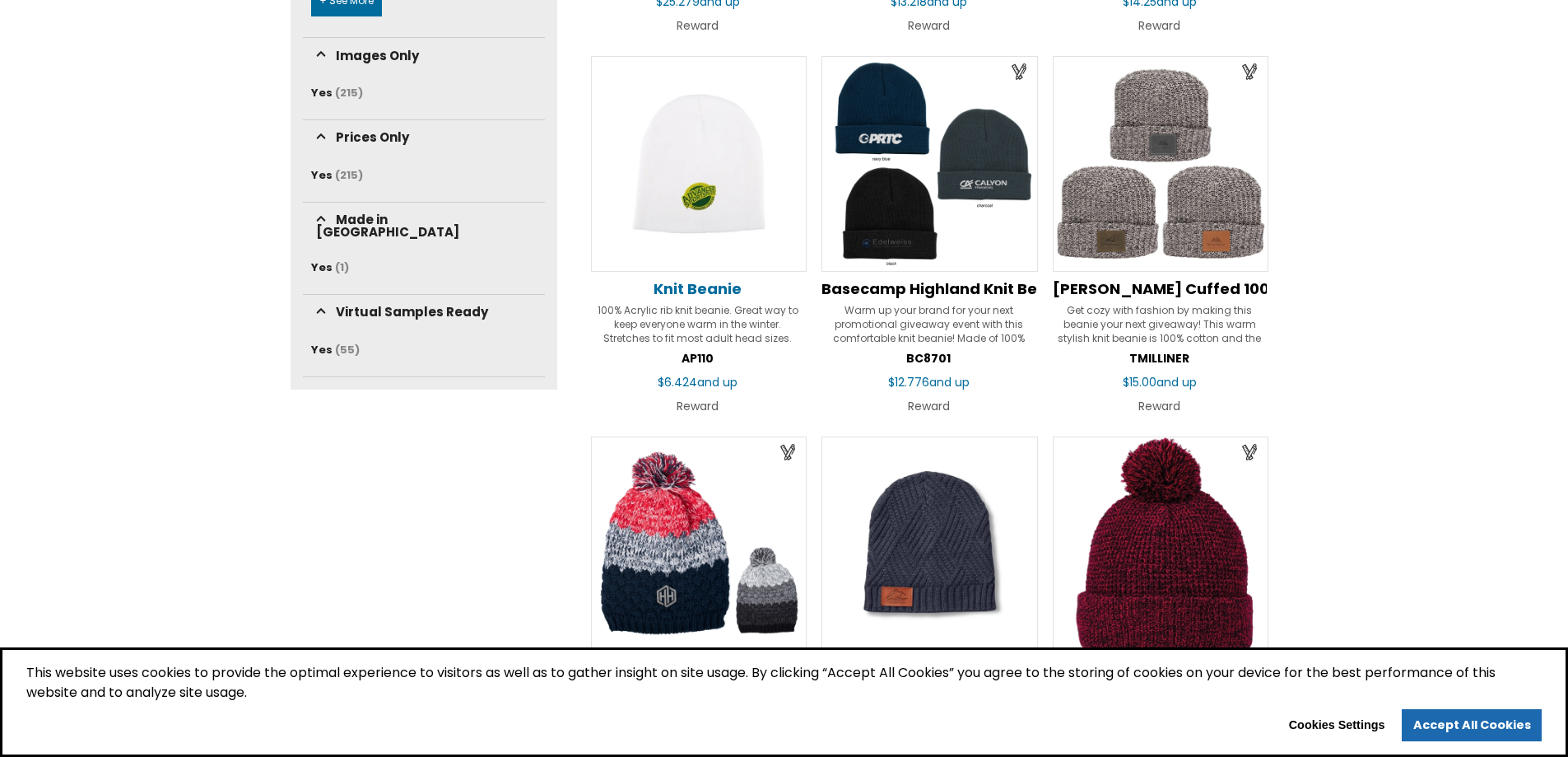
click at [682, 292] on span "Knit Beanie" at bounding box center [697, 289] width 88 height 21
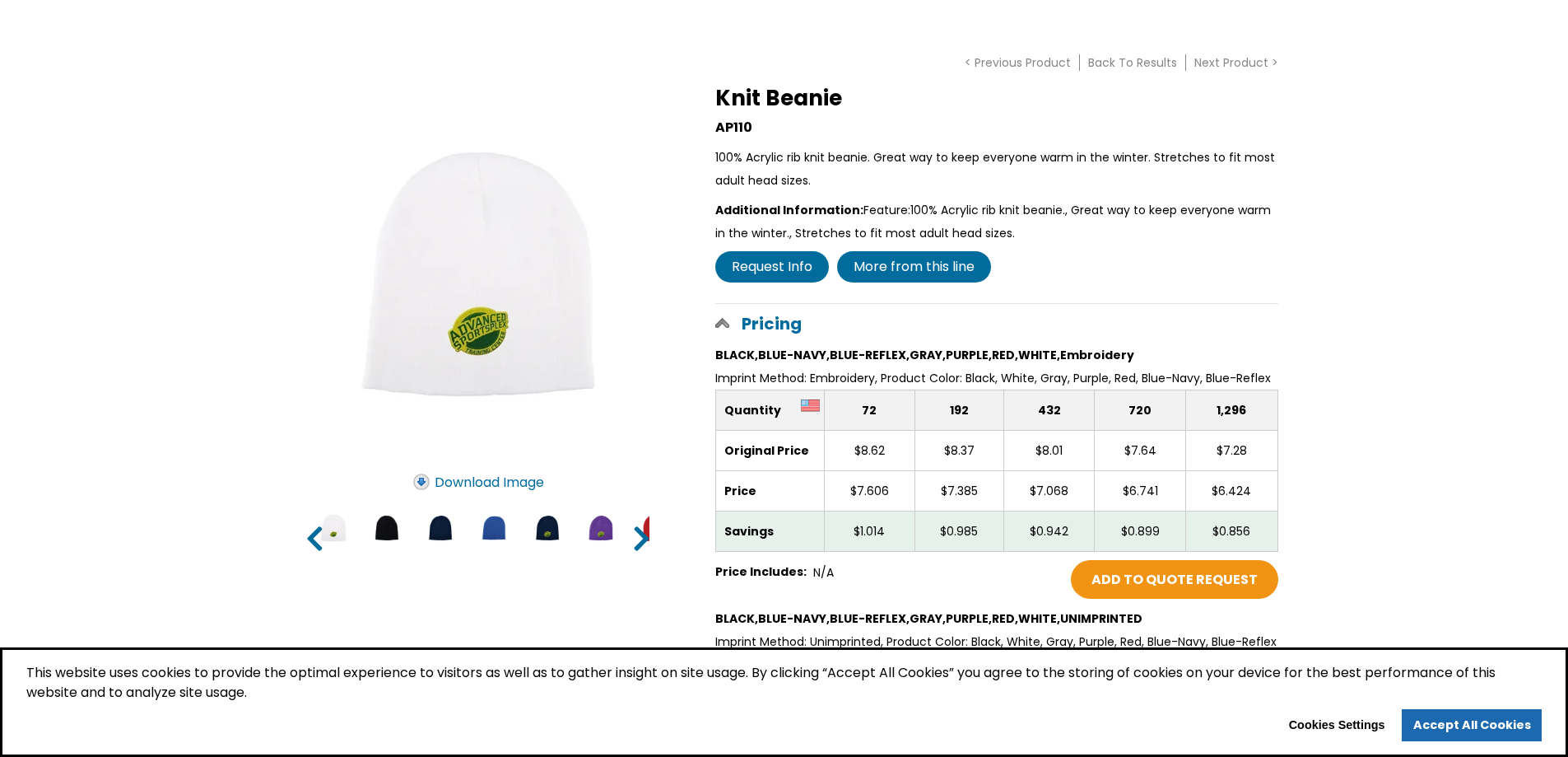
scroll to position [165, 0]
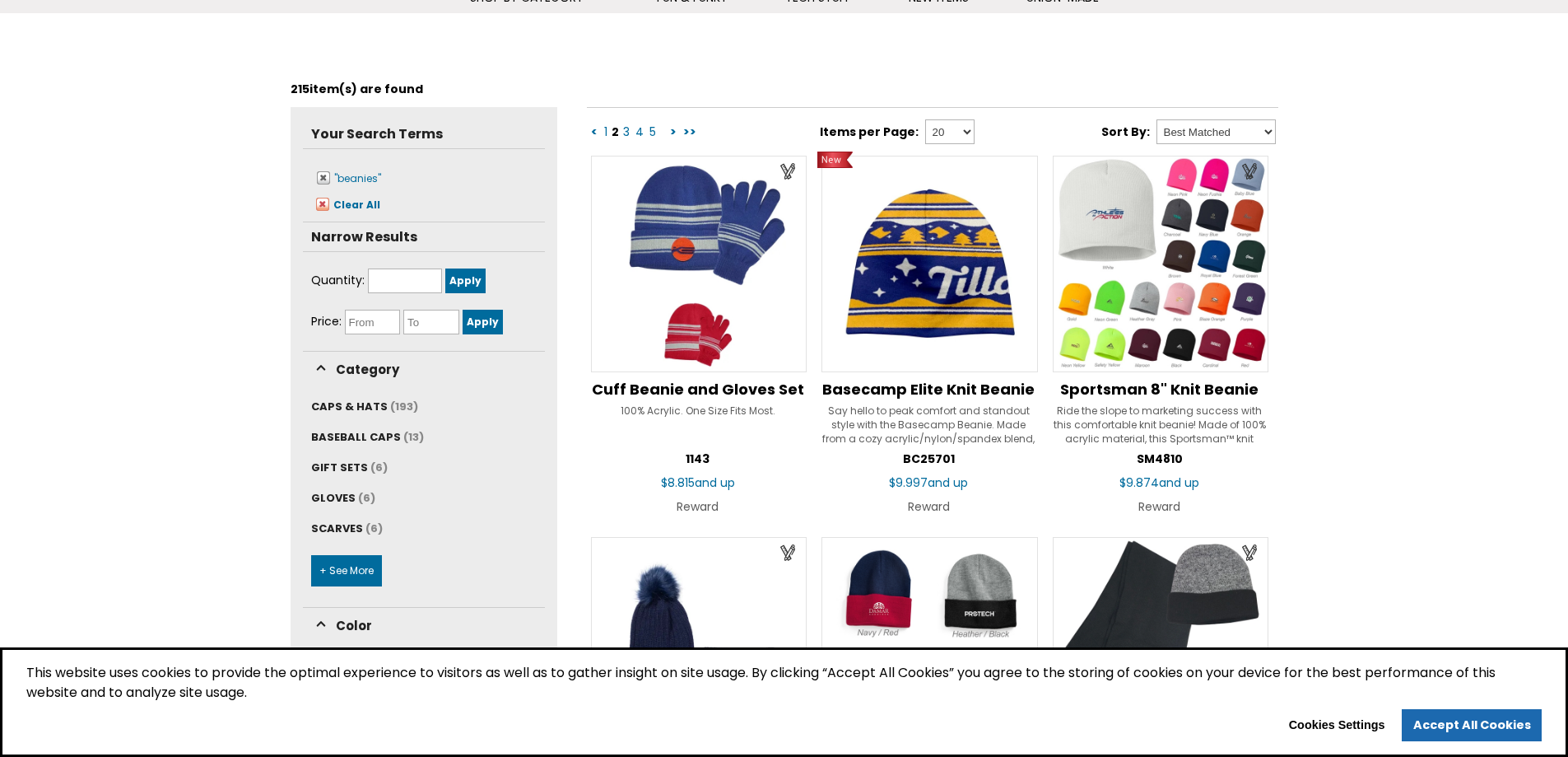
scroll to position [157, 0]
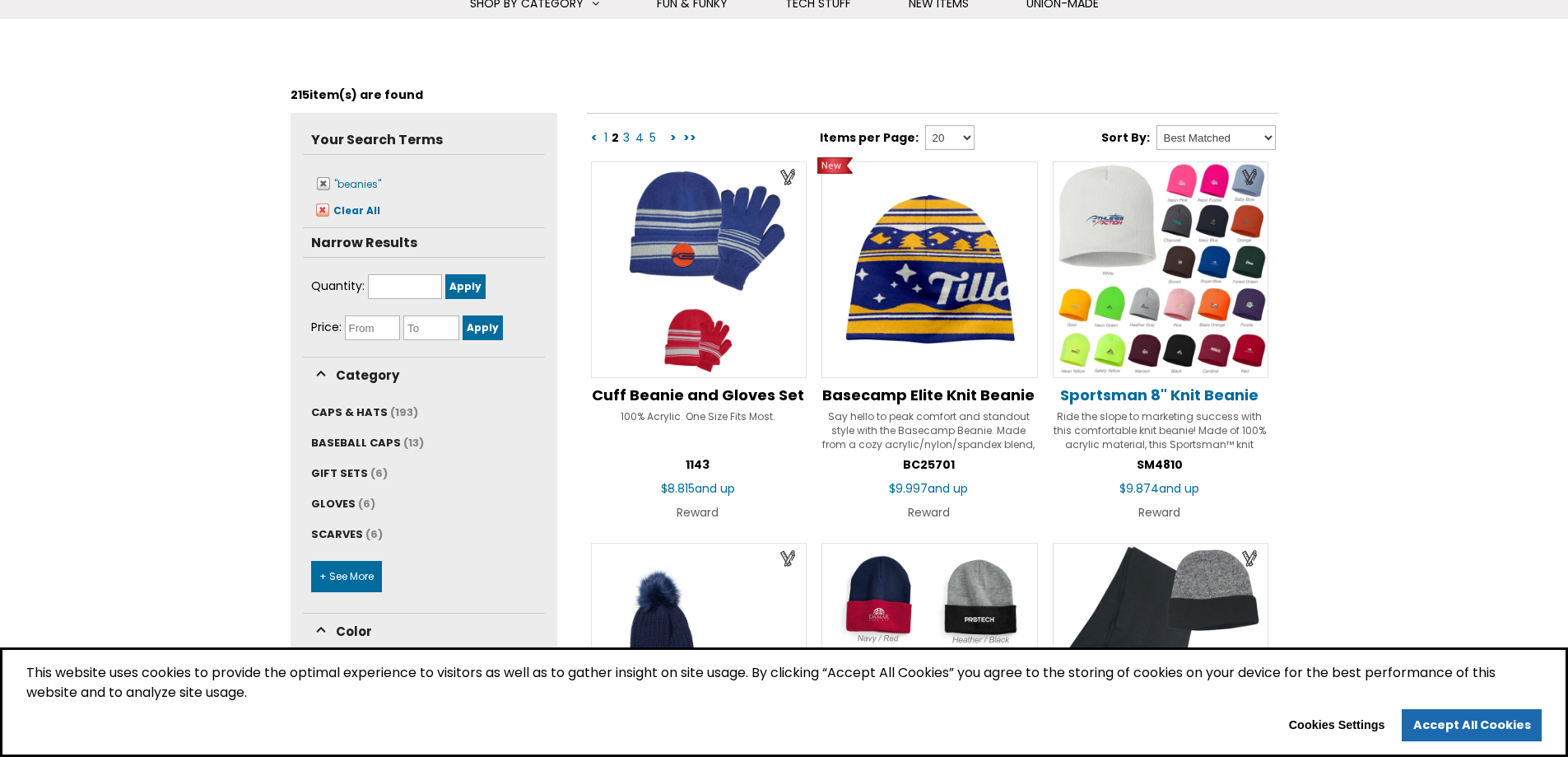
click at [1138, 392] on span "Sportsman 8" Knit Beanie" at bounding box center [1159, 394] width 199 height 21
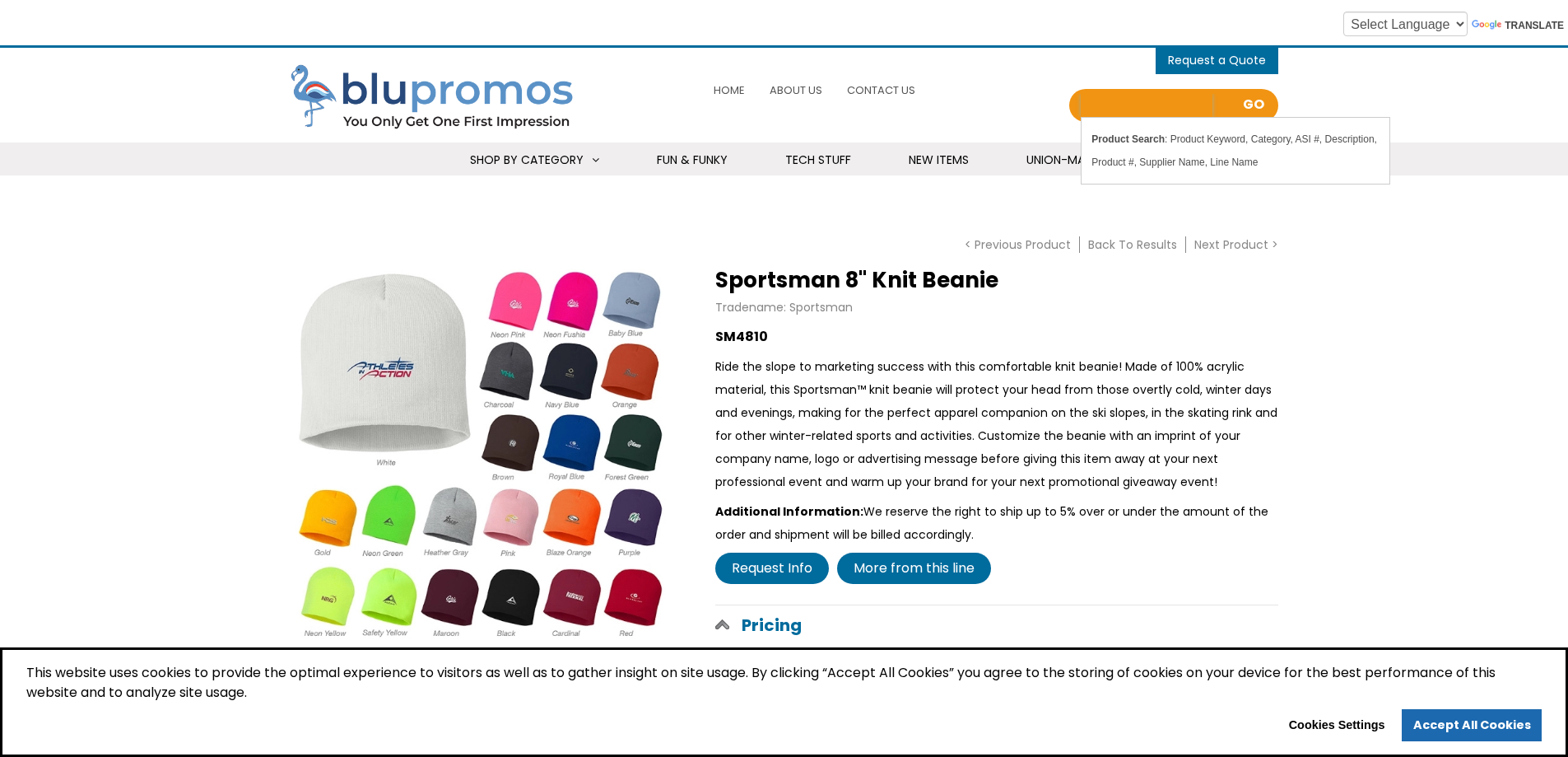
click at [1139, 105] on input "Search all Products" at bounding box center [1147, 106] width 132 height 23
type input "cotton beanie"
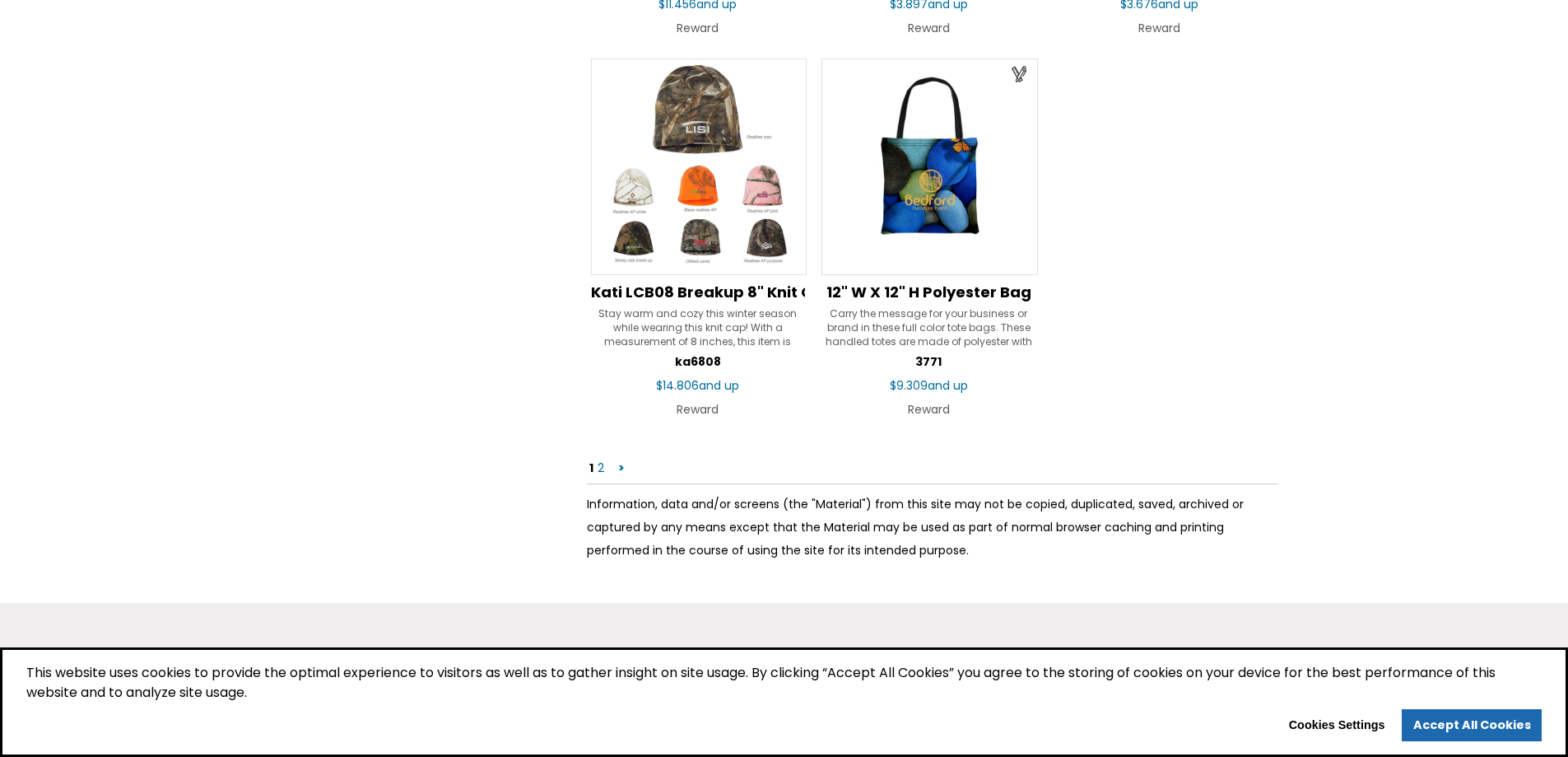
scroll to position [2553, 0]
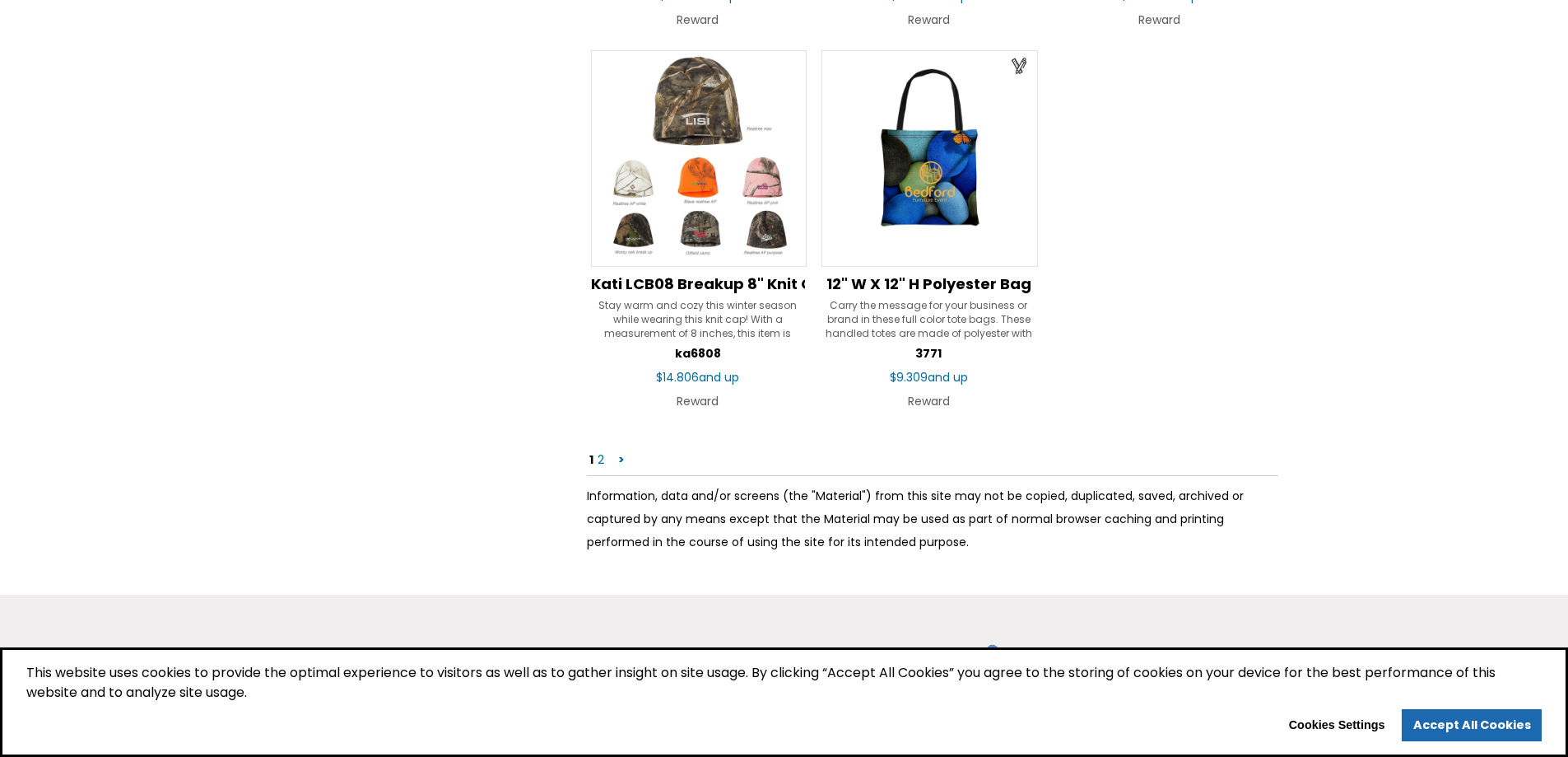
click at [602, 456] on link "2" at bounding box center [601, 459] width 10 height 16
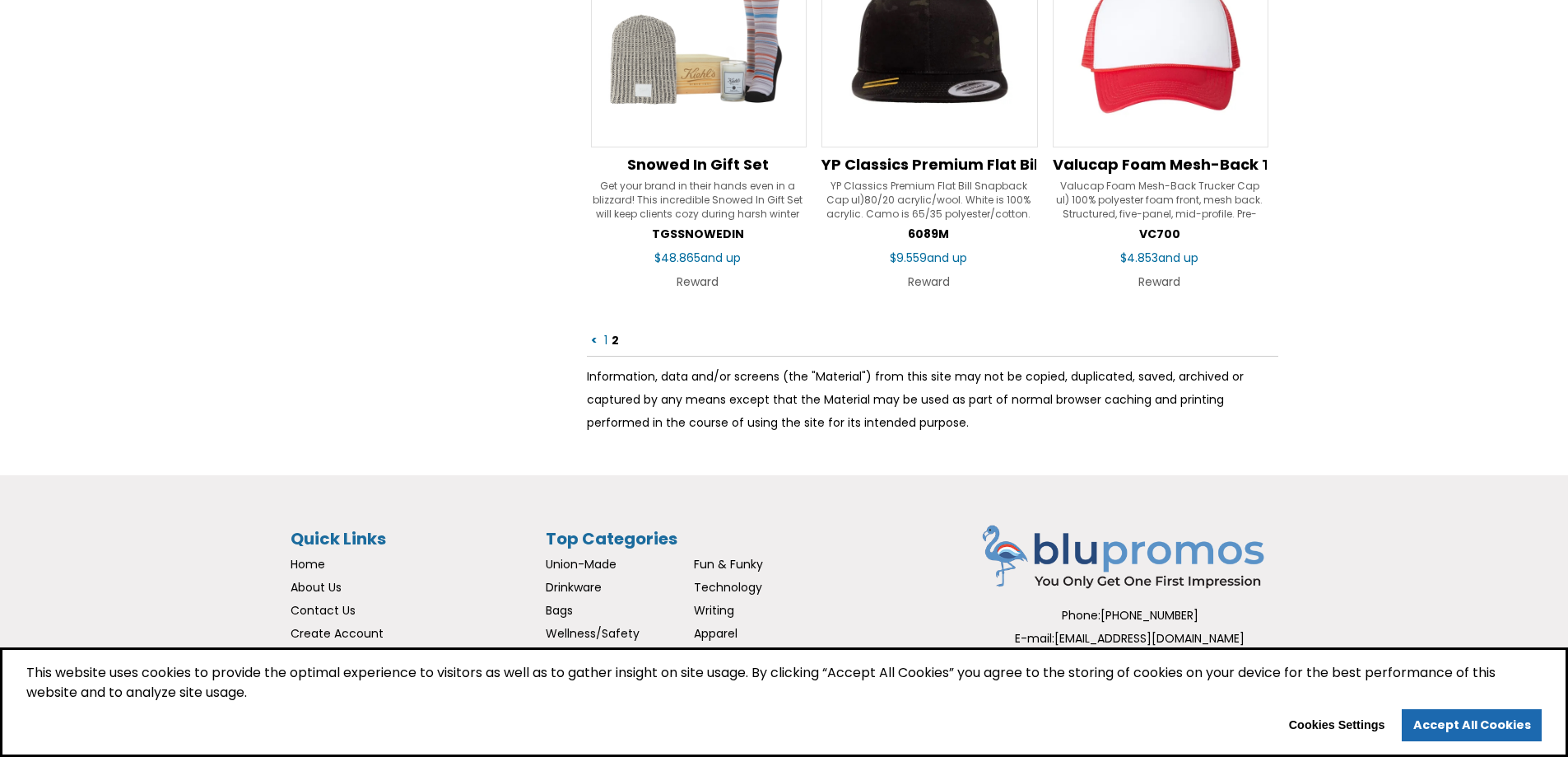
scroll to position [1977, 0]
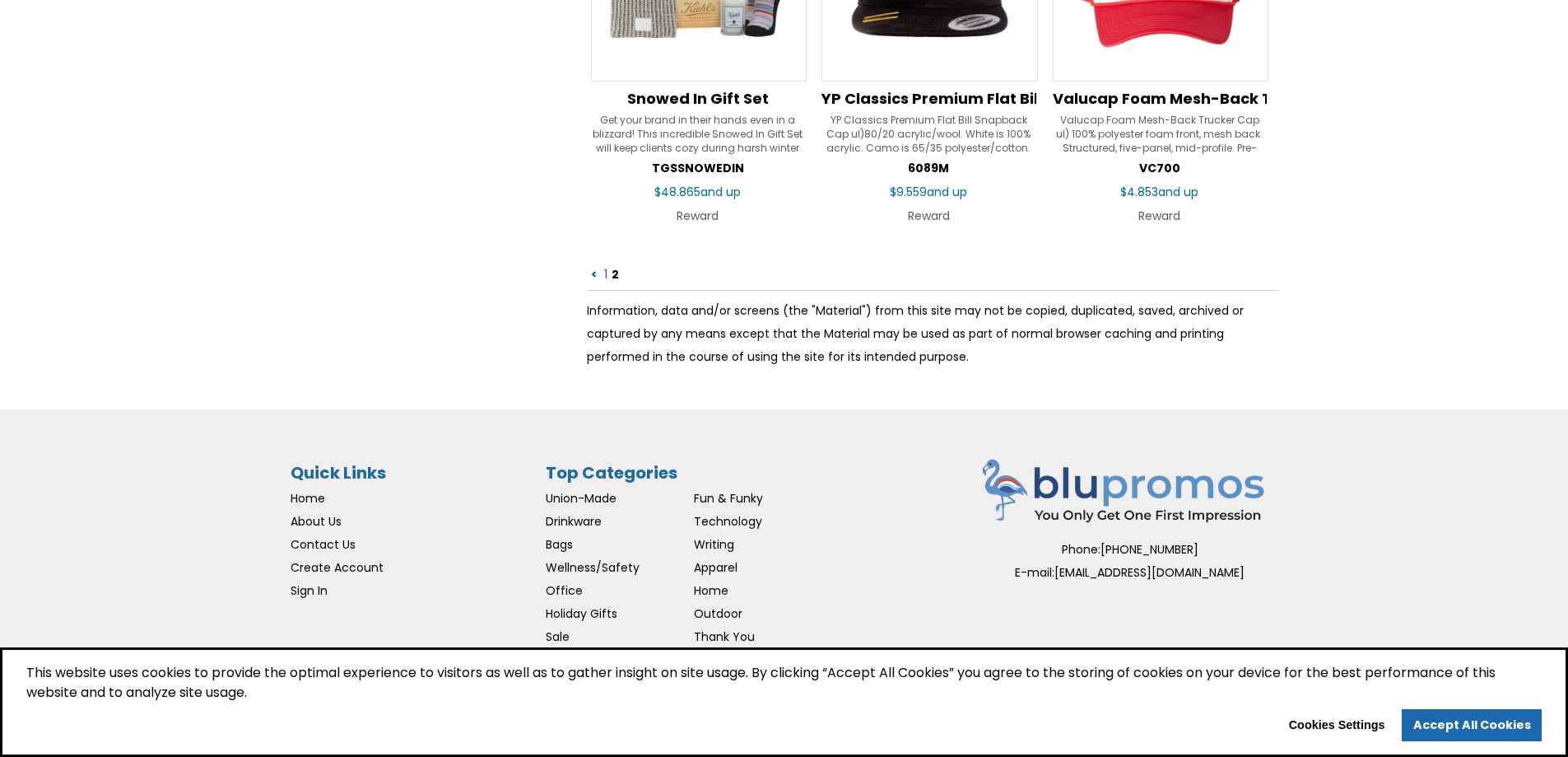
click at [603, 277] on link "1" at bounding box center [606, 275] width 7 height 16
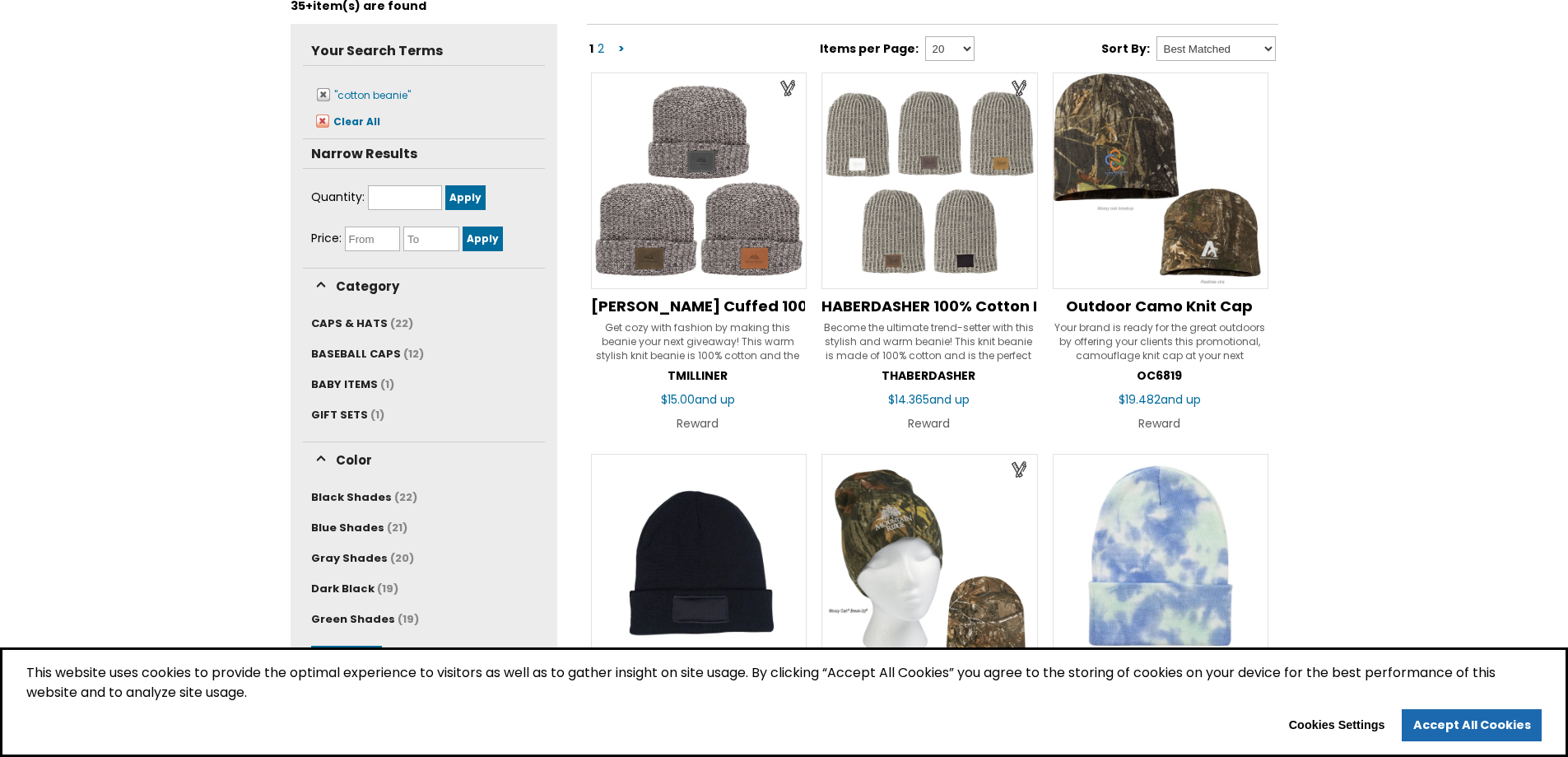
scroll to position [247, 0]
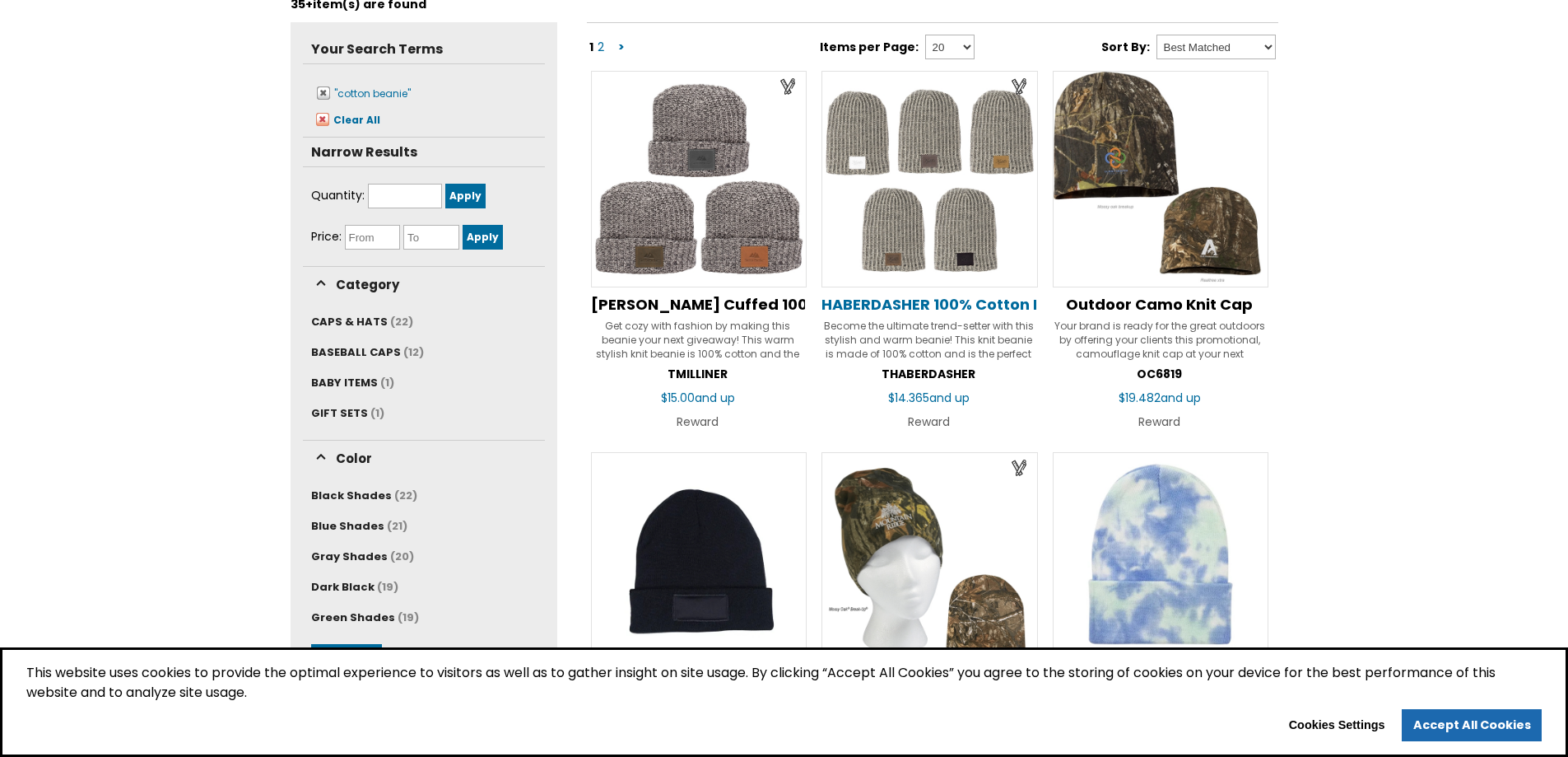
click at [913, 304] on span "HABERDASHER 100% Cotton Knit Beanie with Leather Patch" at bounding box center [1047, 304] width 450 height 21
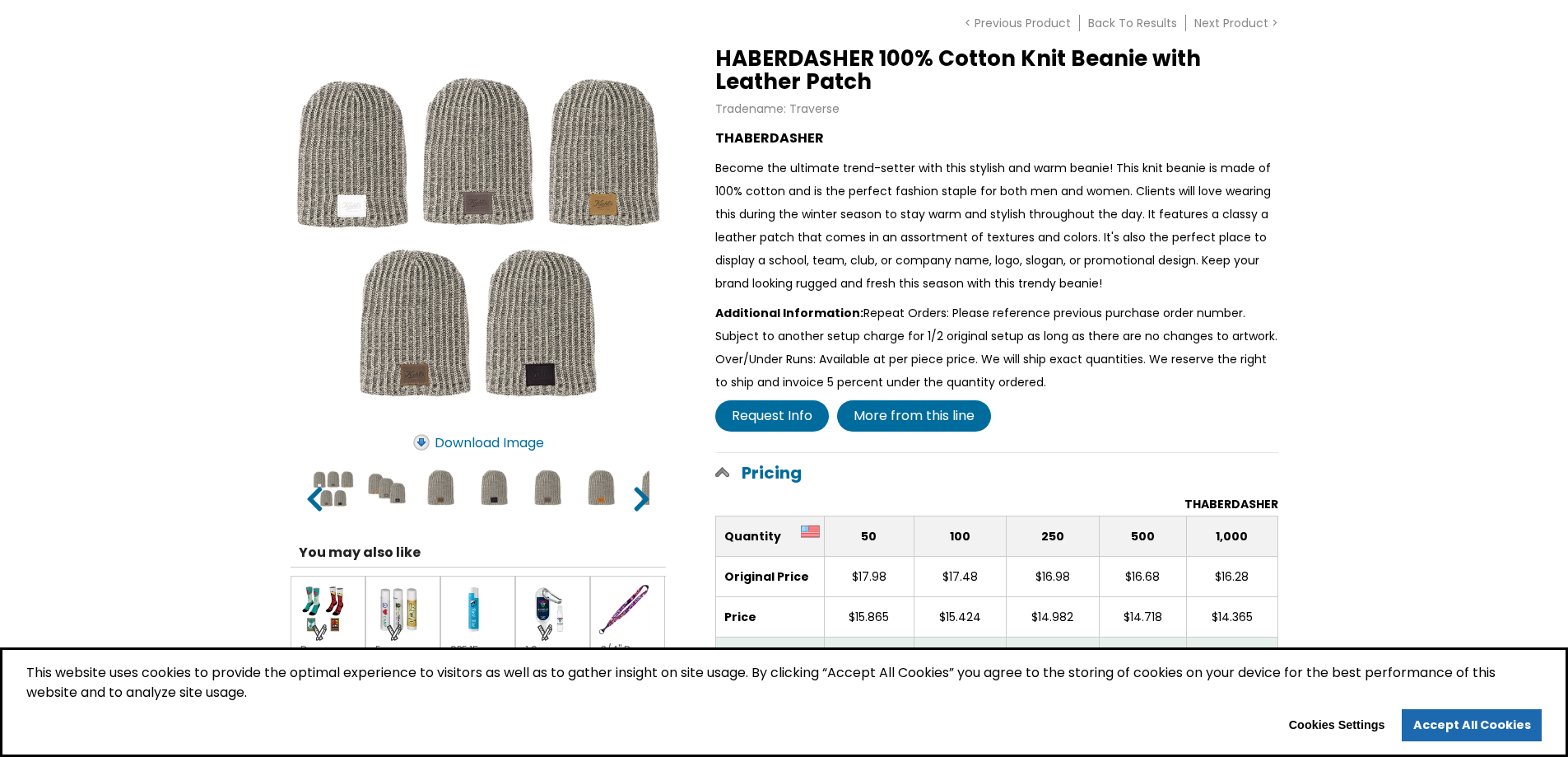
scroll to position [165, 0]
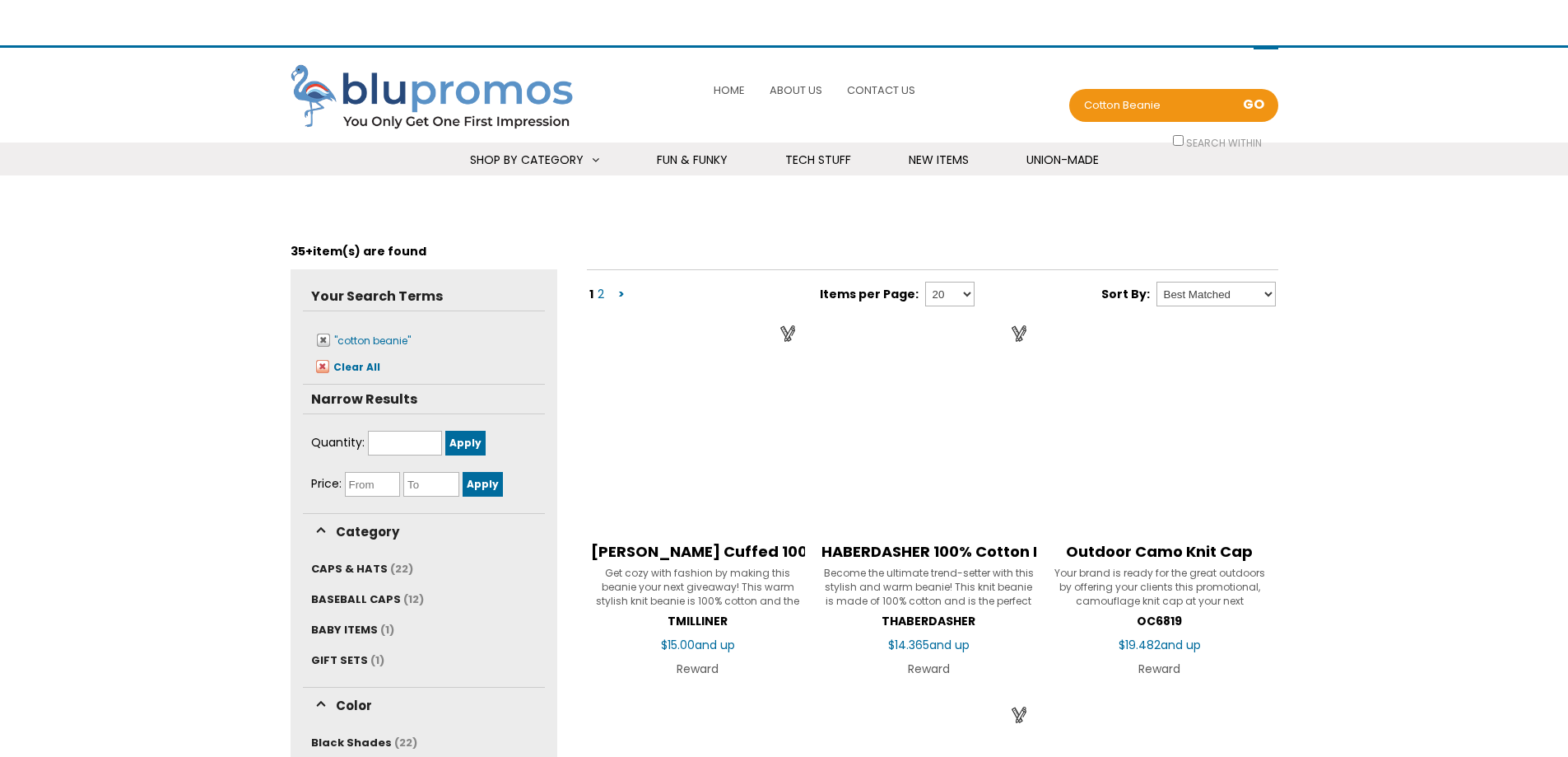
scroll to position [247, 0]
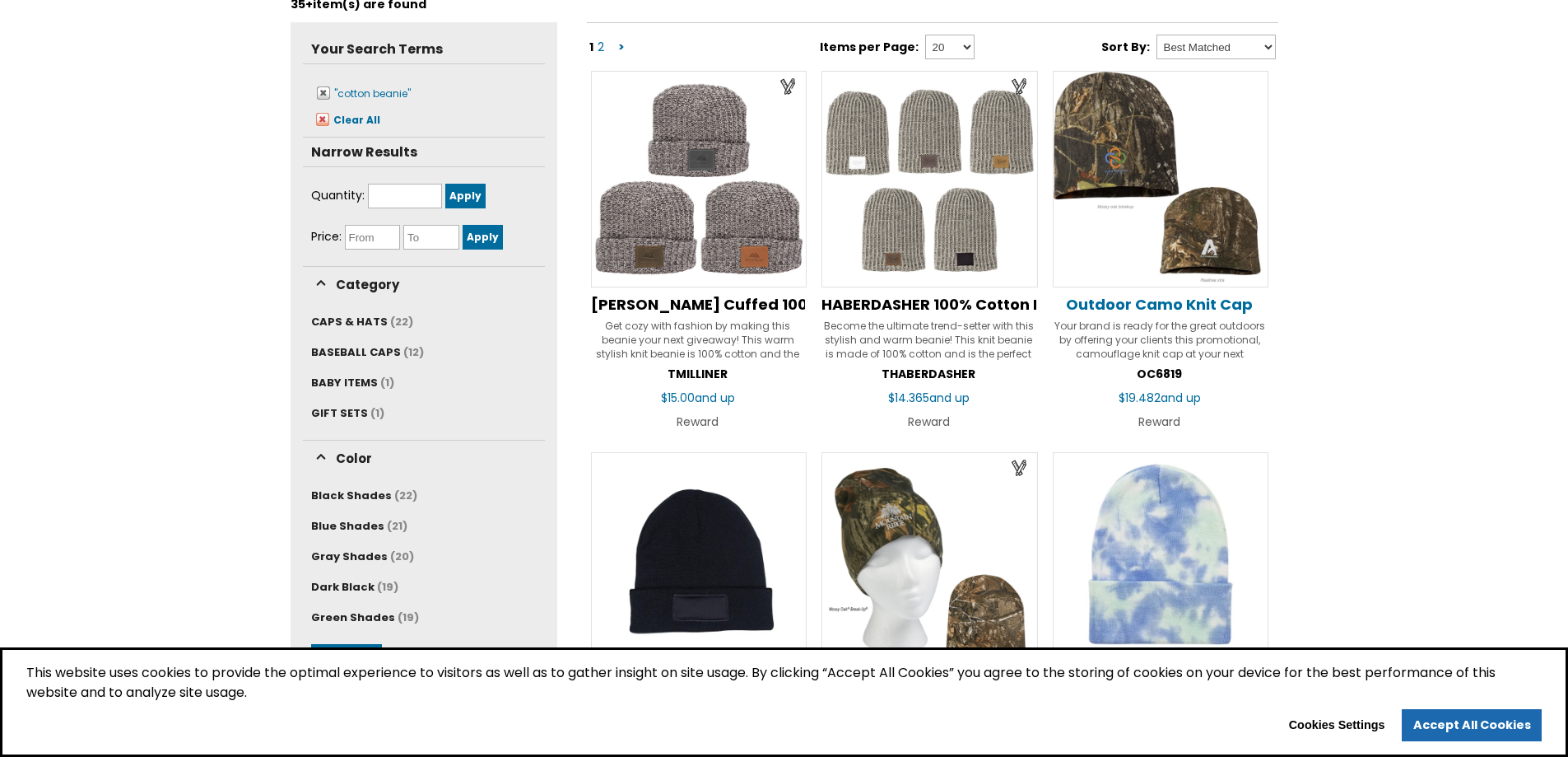
click at [1147, 307] on span "Outdoor Camo Knit Cap" at bounding box center [1159, 304] width 187 height 21
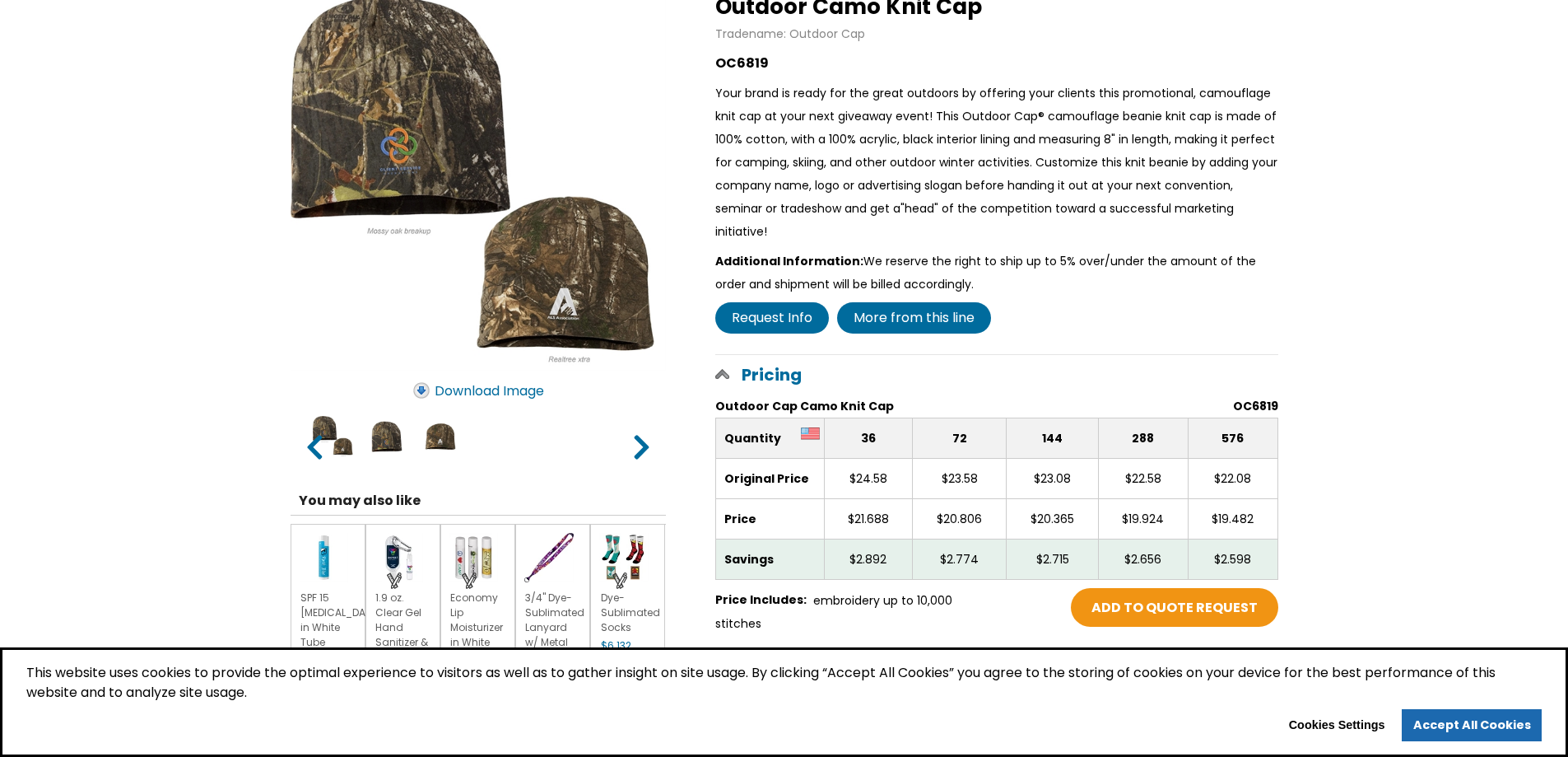
scroll to position [329, 0]
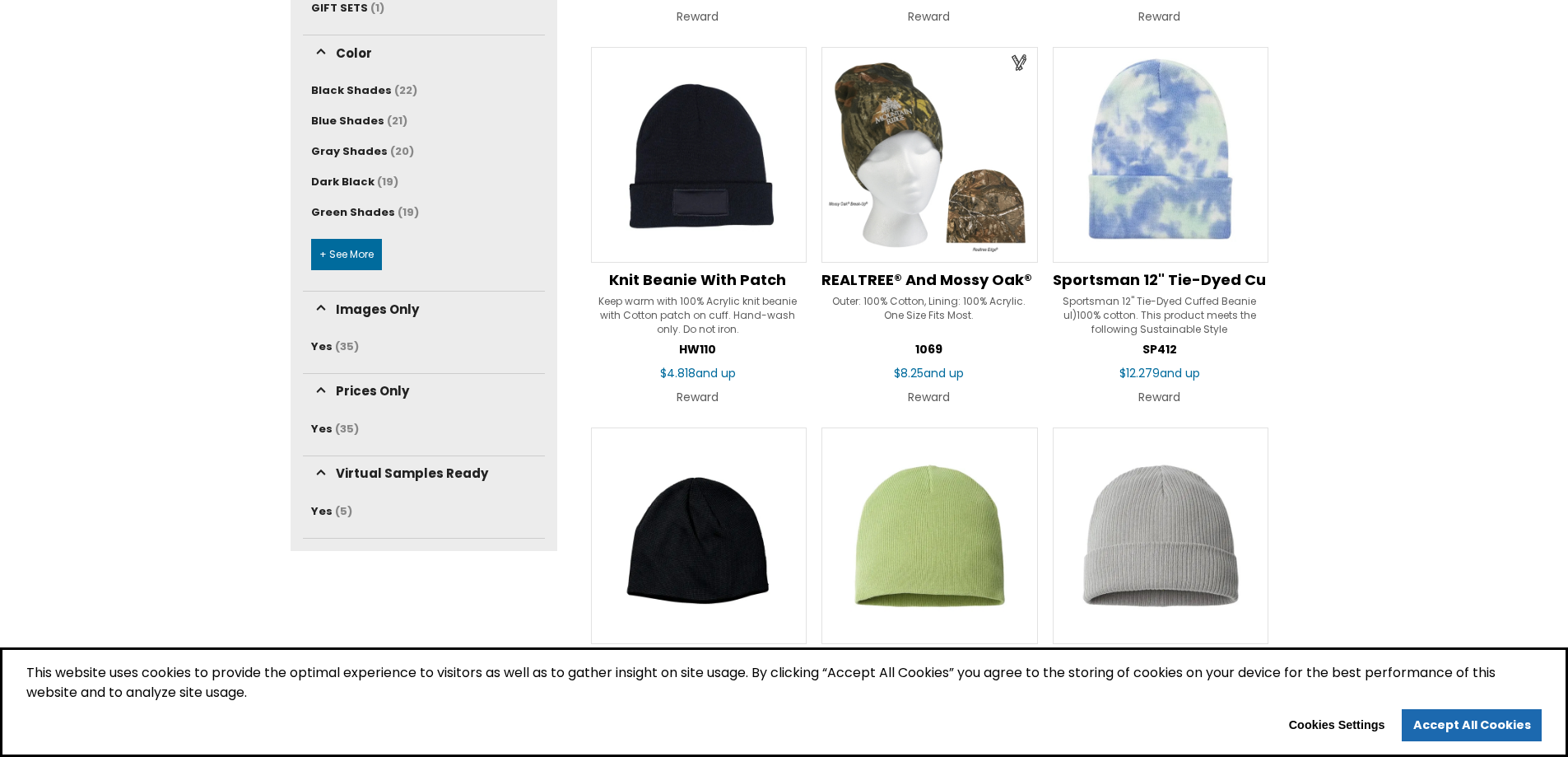
scroll to position [659, 0]
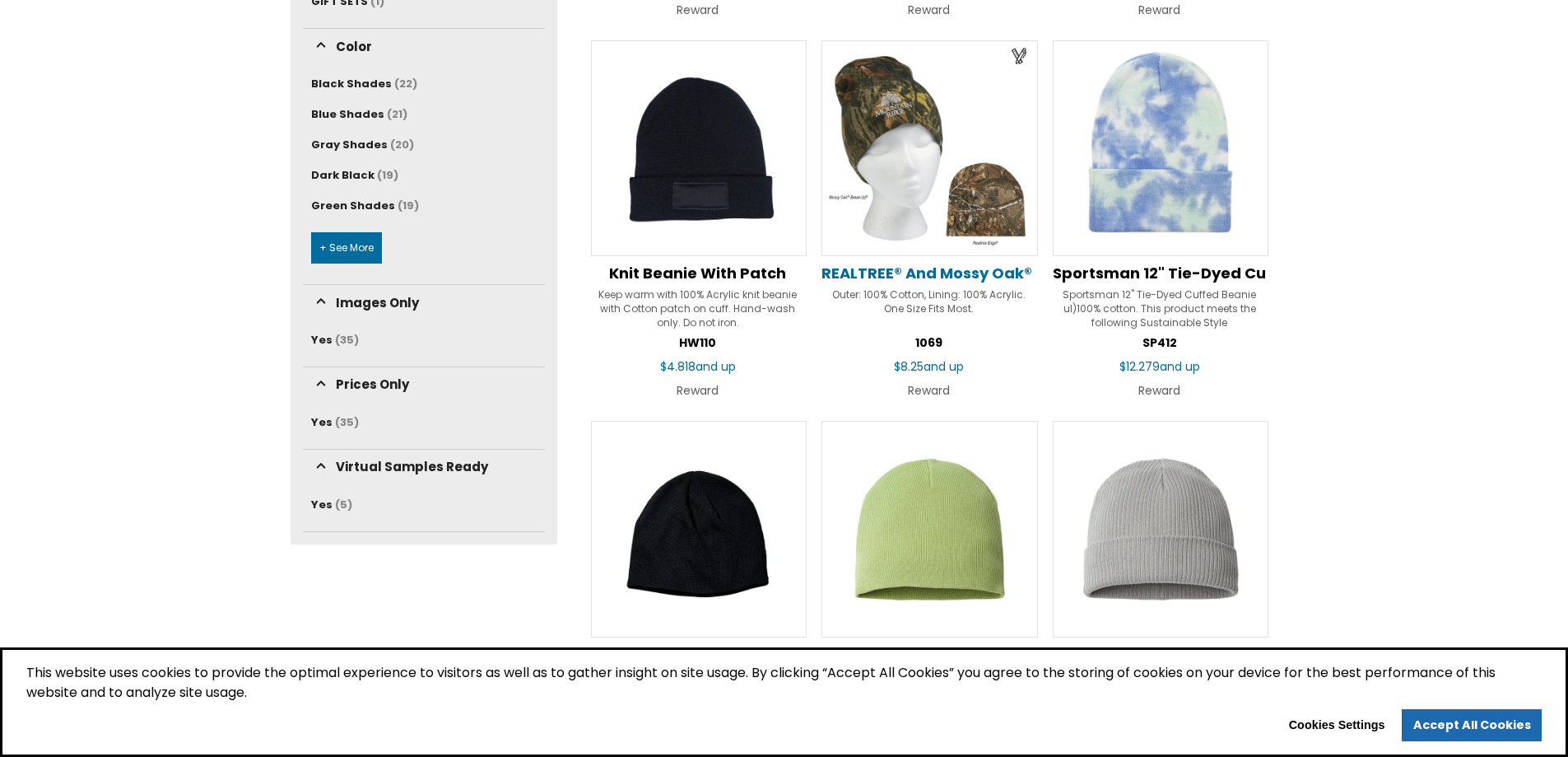
click at [904, 275] on span "REALTREE® And Mossy Oak® Camouflage Beanie" at bounding box center [1007, 273] width 371 height 21
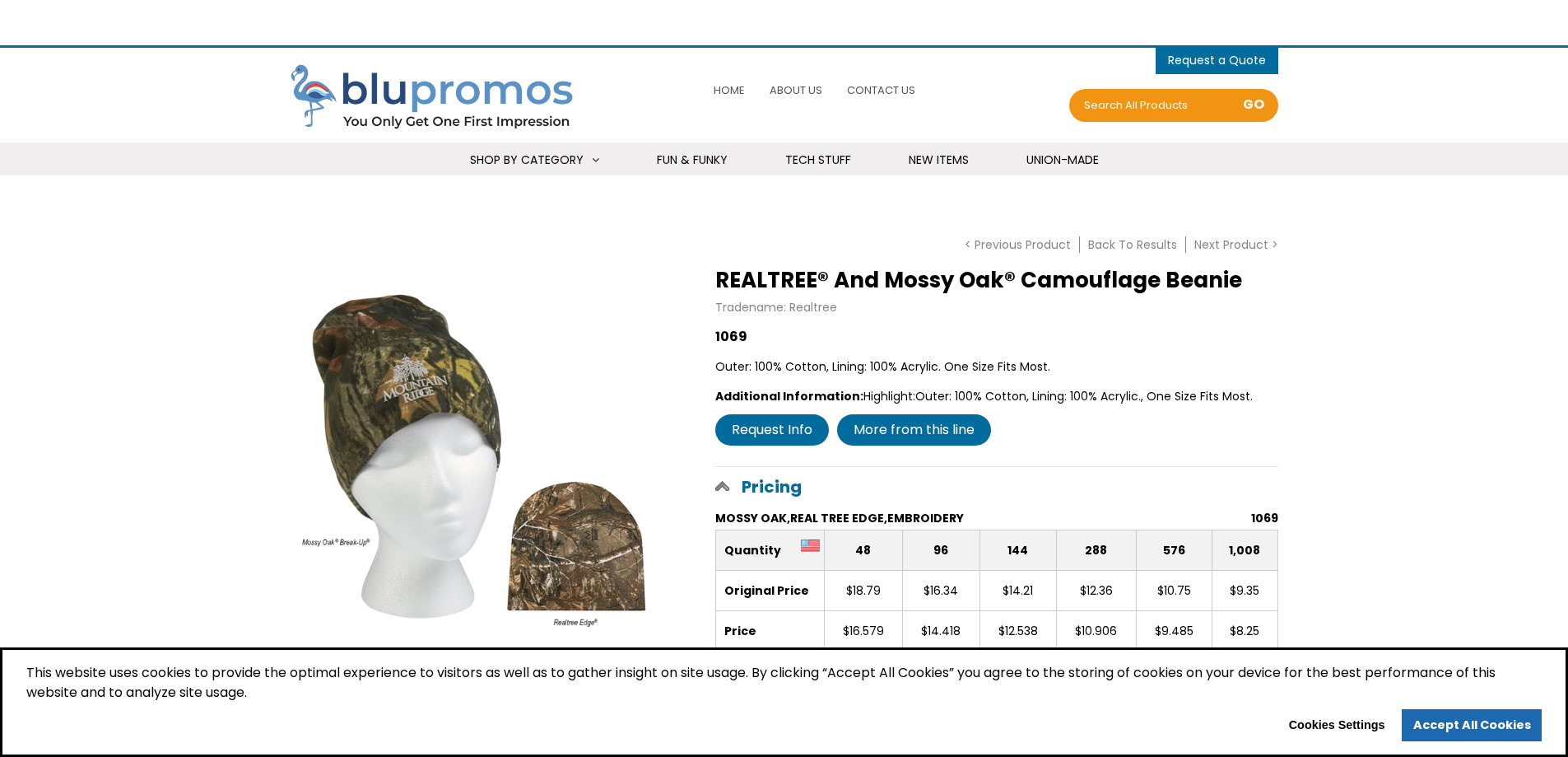
select select "Language Translate Widget"
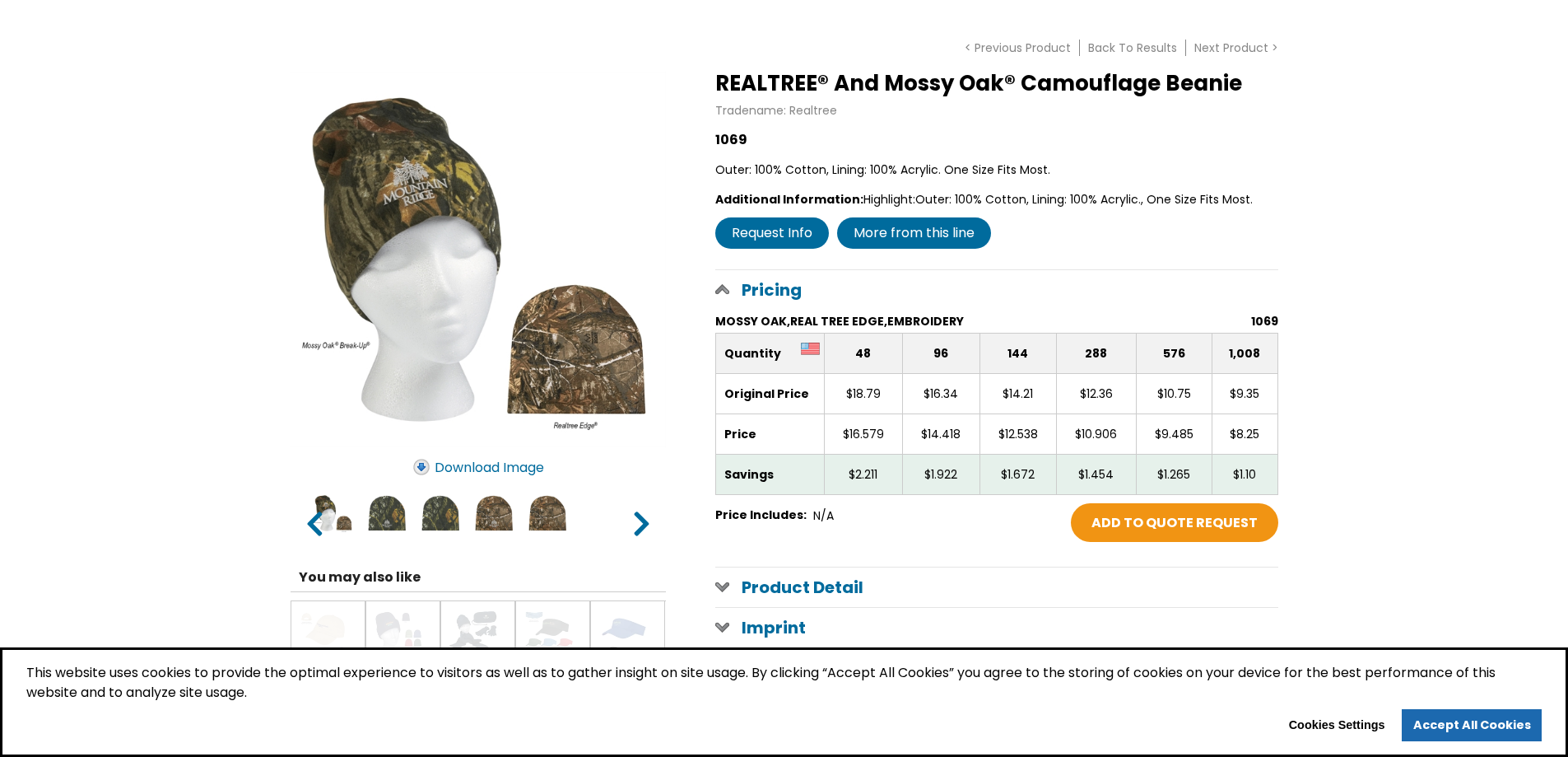
scroll to position [247, 0]
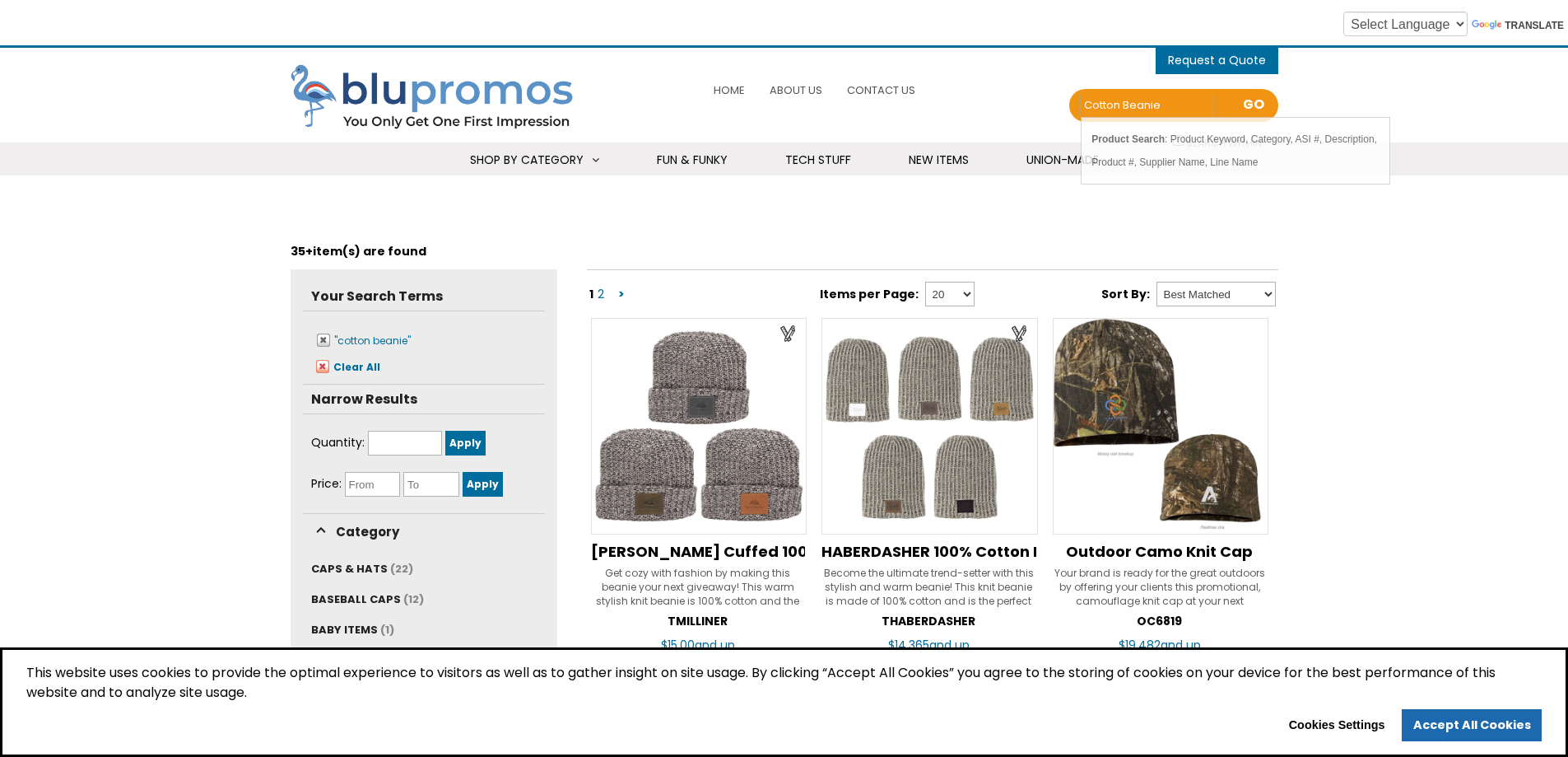
drag, startPoint x: 1158, startPoint y: 102, endPoint x: 1029, endPoint y: 112, distance: 129.4
click at [1029, 112] on div "0 items - Cart Shopping Cart (0) You have no products in your shopping cart. Ch…" at bounding box center [947, 95] width 662 height 78
type input "carhart"
drag, startPoint x: 1125, startPoint y: 107, endPoint x: 1050, endPoint y: 123, distance: 76.7
click at [1050, 123] on div "0 items - Cart Shopping Cart (0) You have no products in your shopping cart. Ch…" at bounding box center [947, 95] width 662 height 78
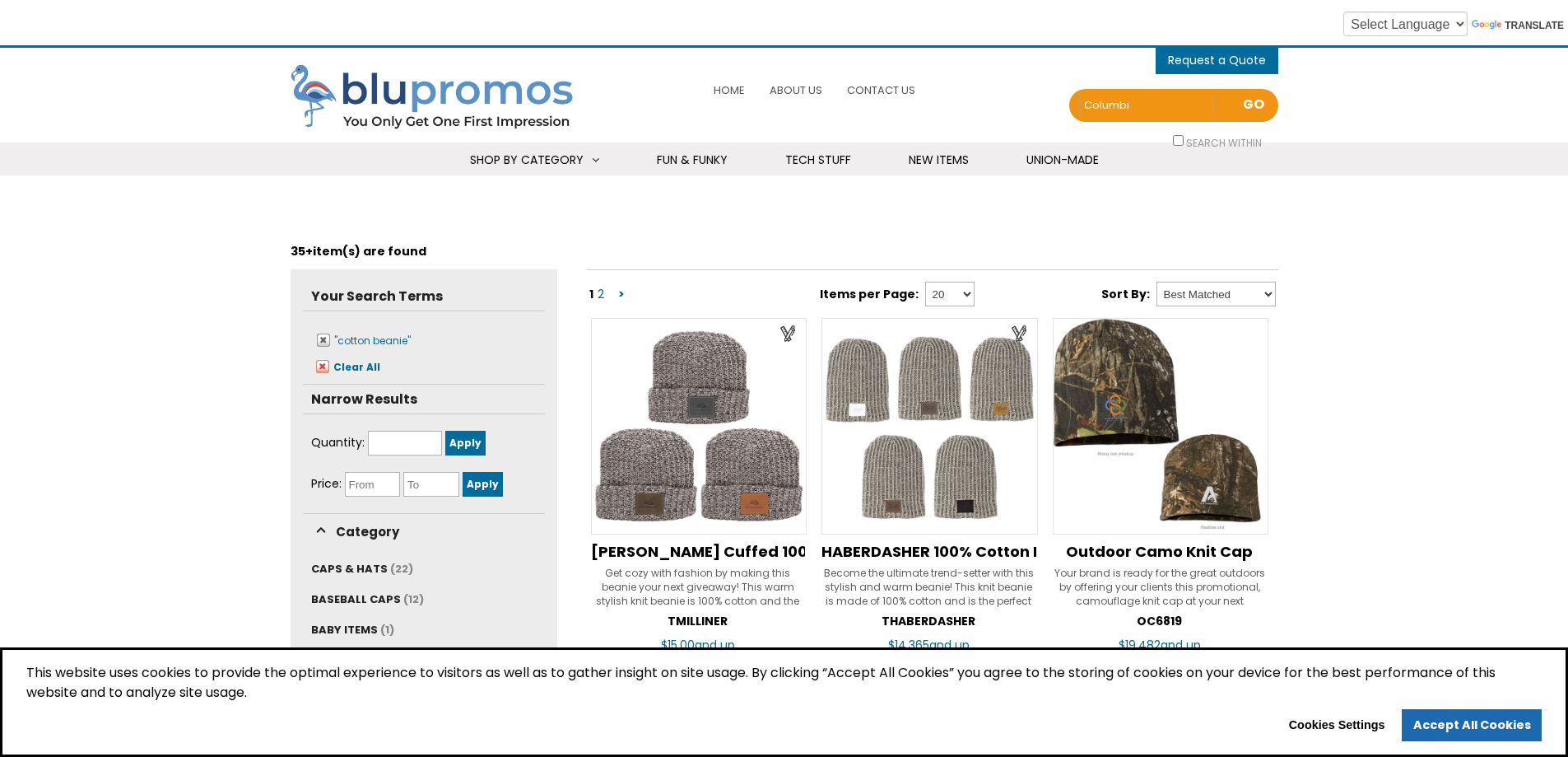
type input "Columbia"
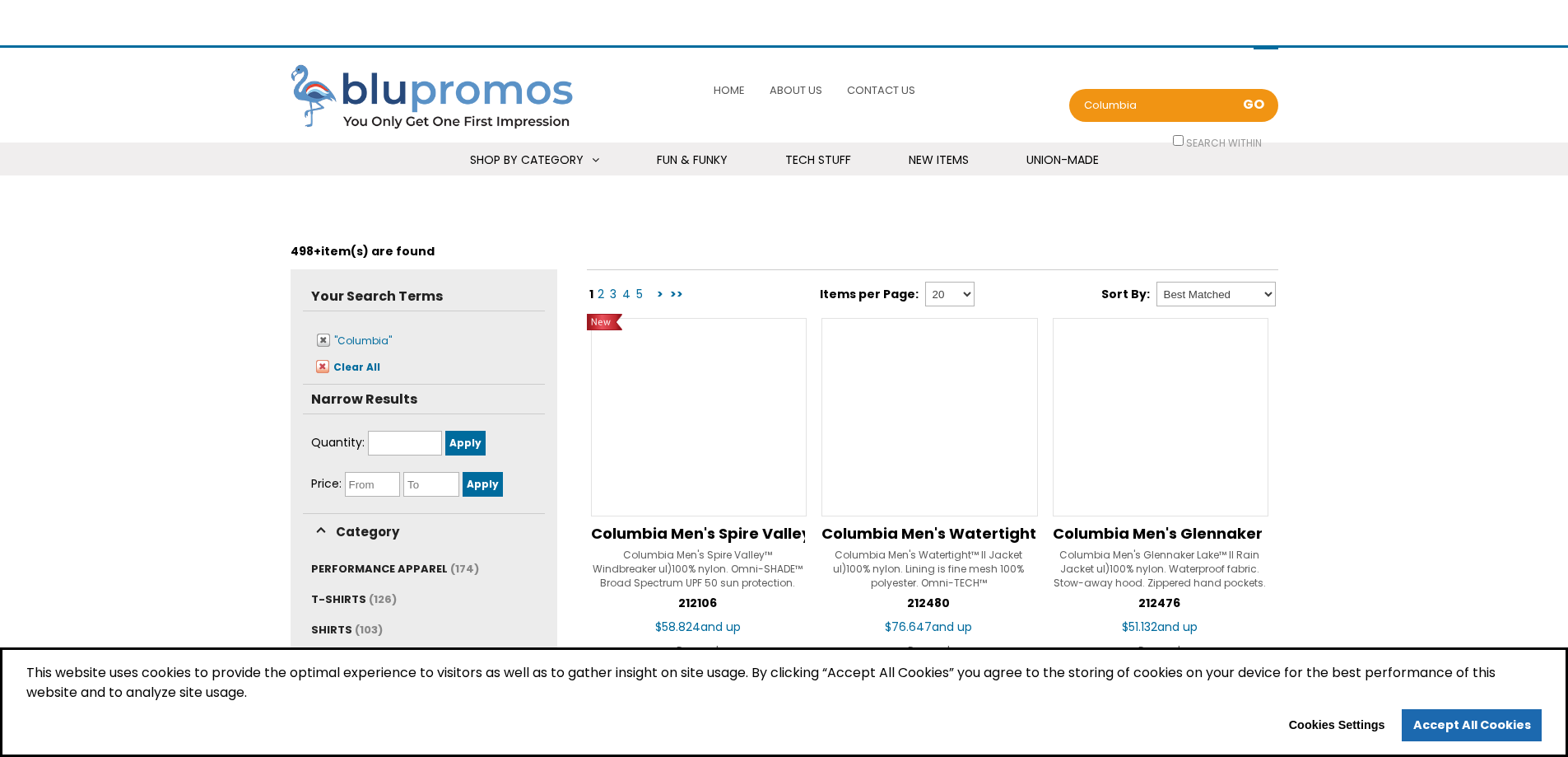
select select "Language Translate Widget"
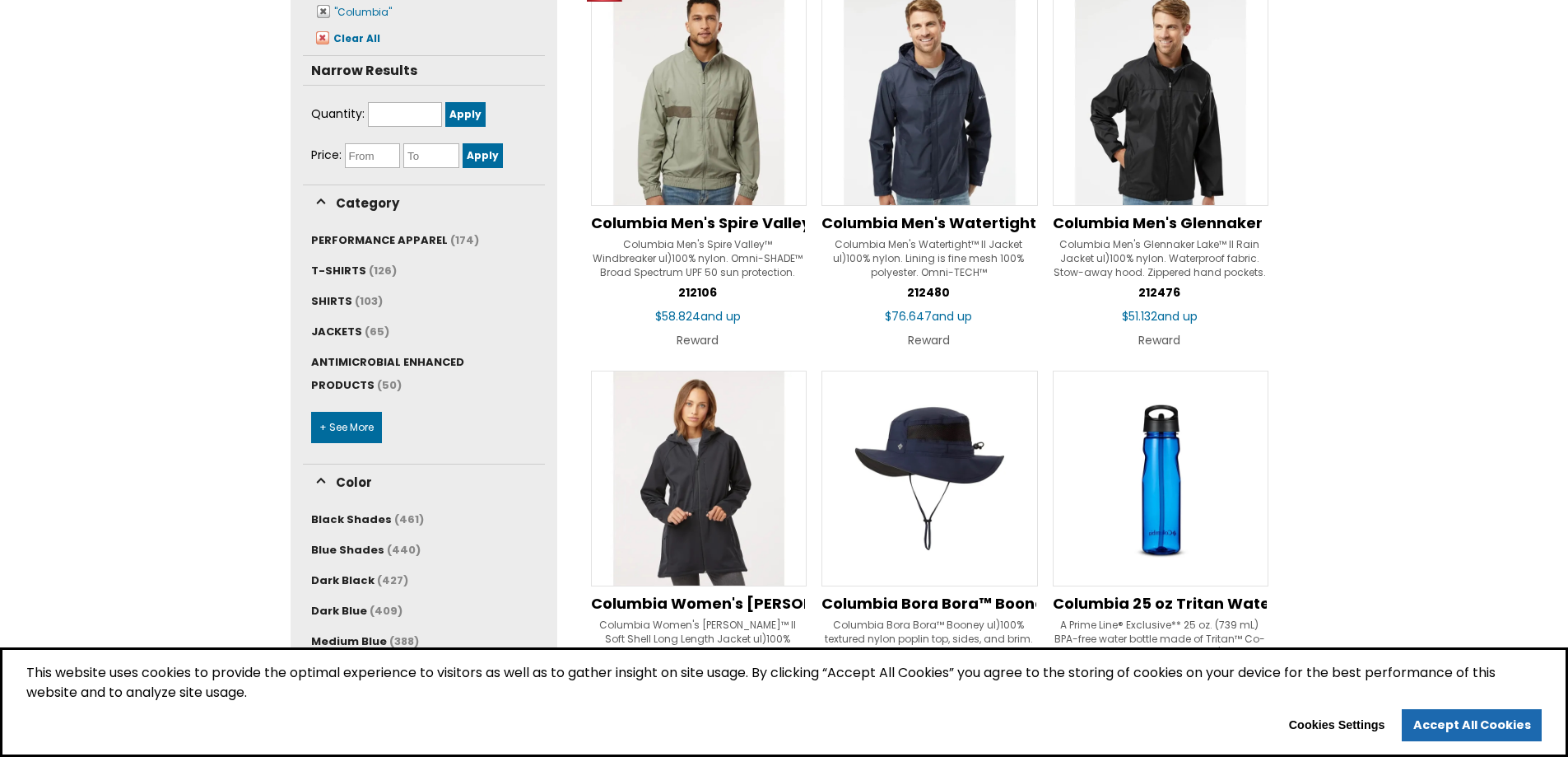
scroll to position [329, 0]
click at [345, 426] on link "+ See More" at bounding box center [346, 426] width 71 height 31
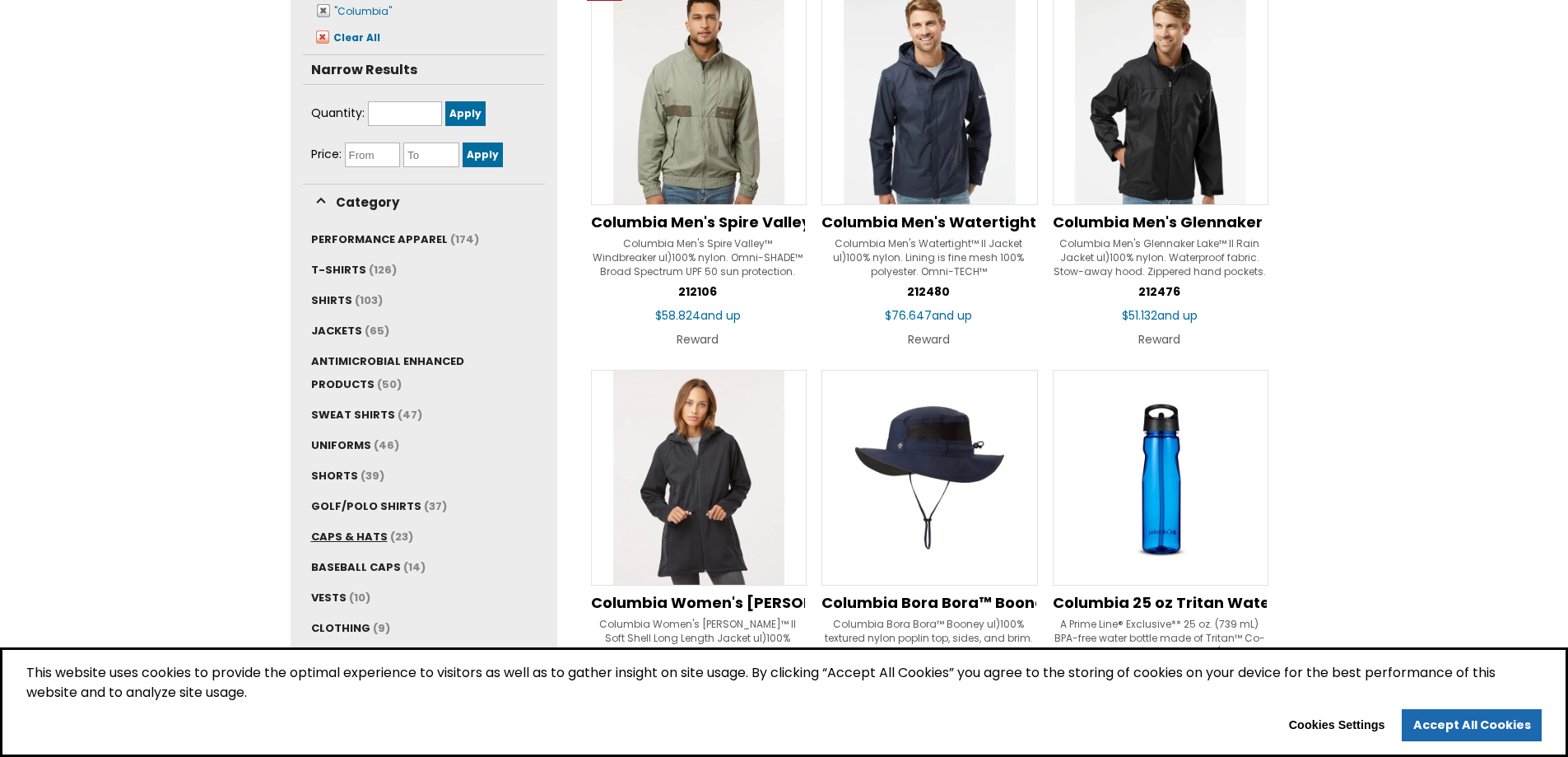
click at [344, 532] on span "CAPS & HATS" at bounding box center [349, 536] width 77 height 16
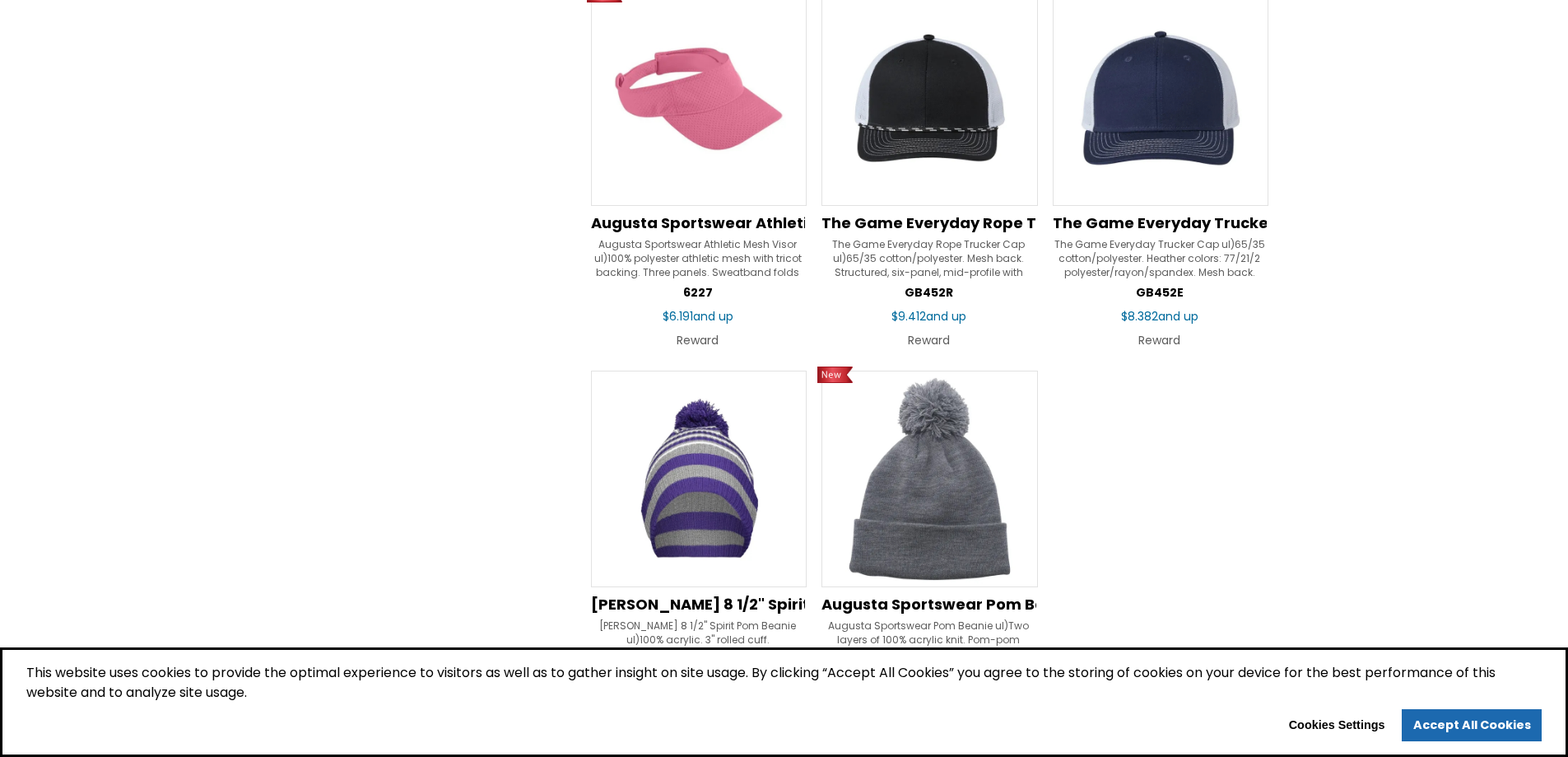
scroll to position [1977, 0]
